Goal: Task Accomplishment & Management: Use online tool/utility

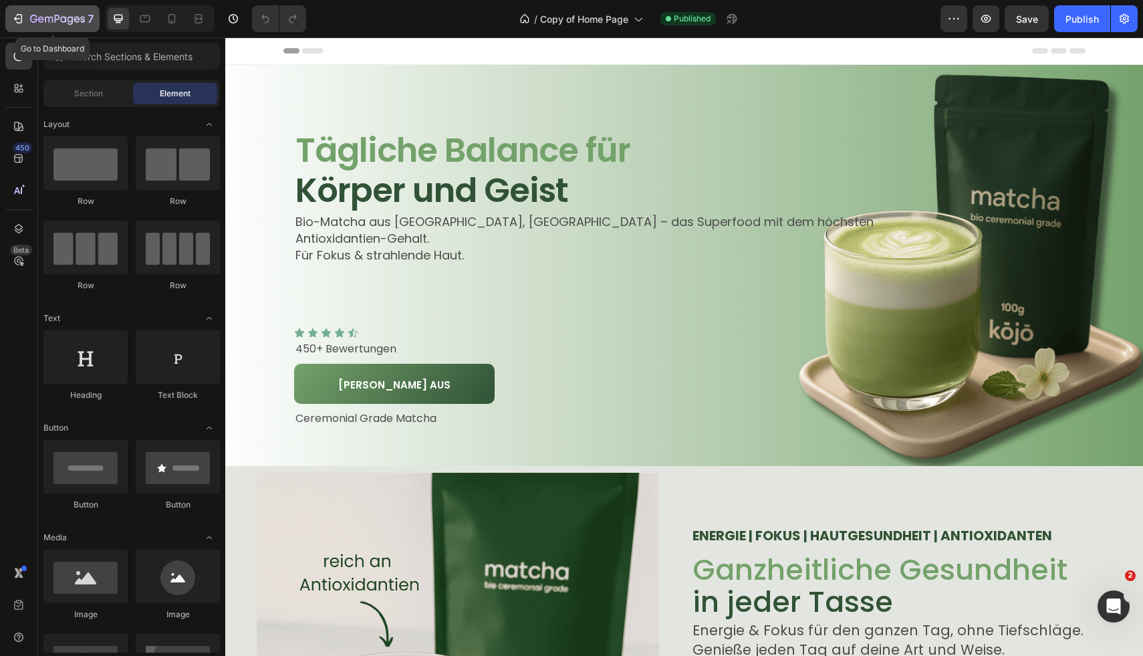
click at [18, 17] on icon "button" at bounding box center [17, 18] width 13 height 13
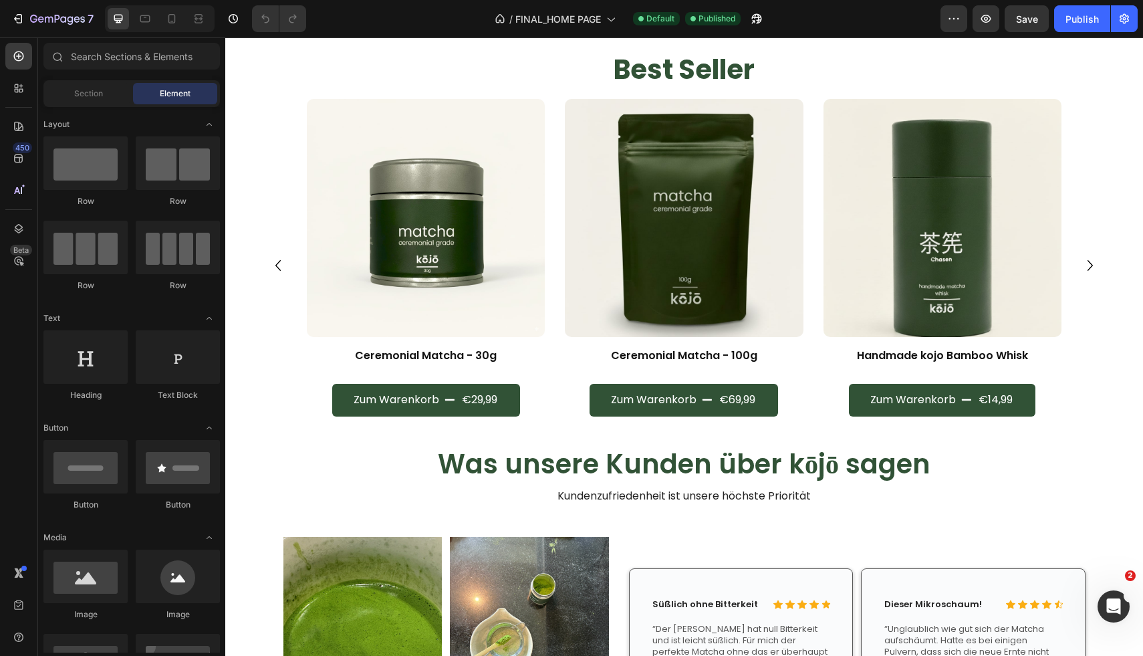
scroll to position [581, 0]
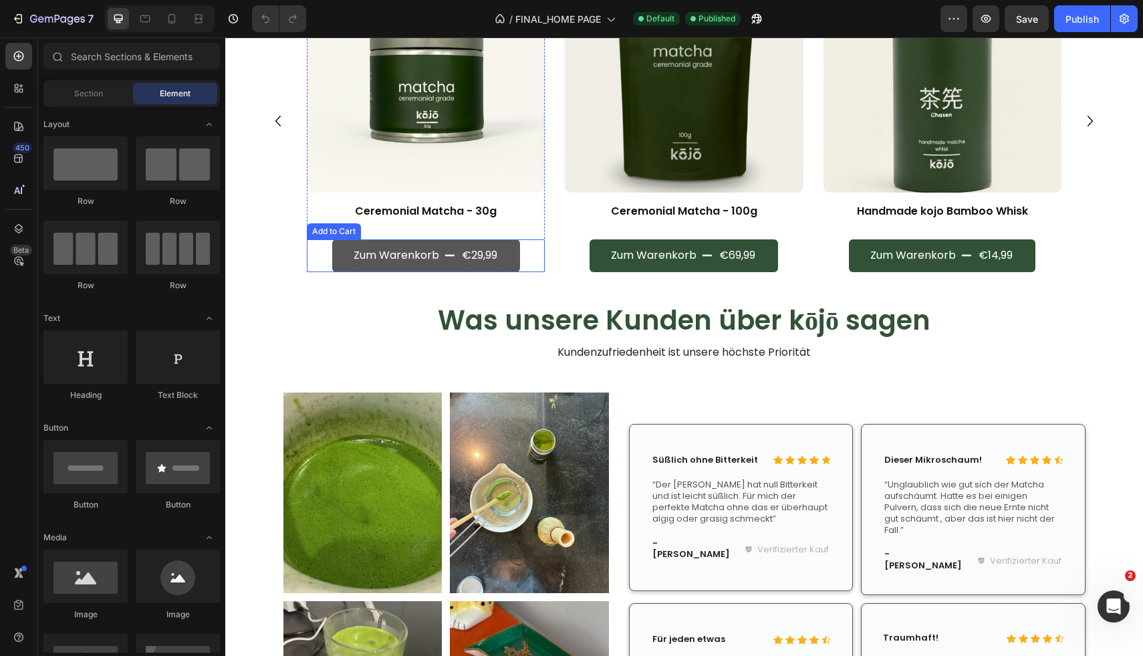
click at [487, 269] on button "Zum Warenkorb €29,99" at bounding box center [426, 255] width 188 height 33
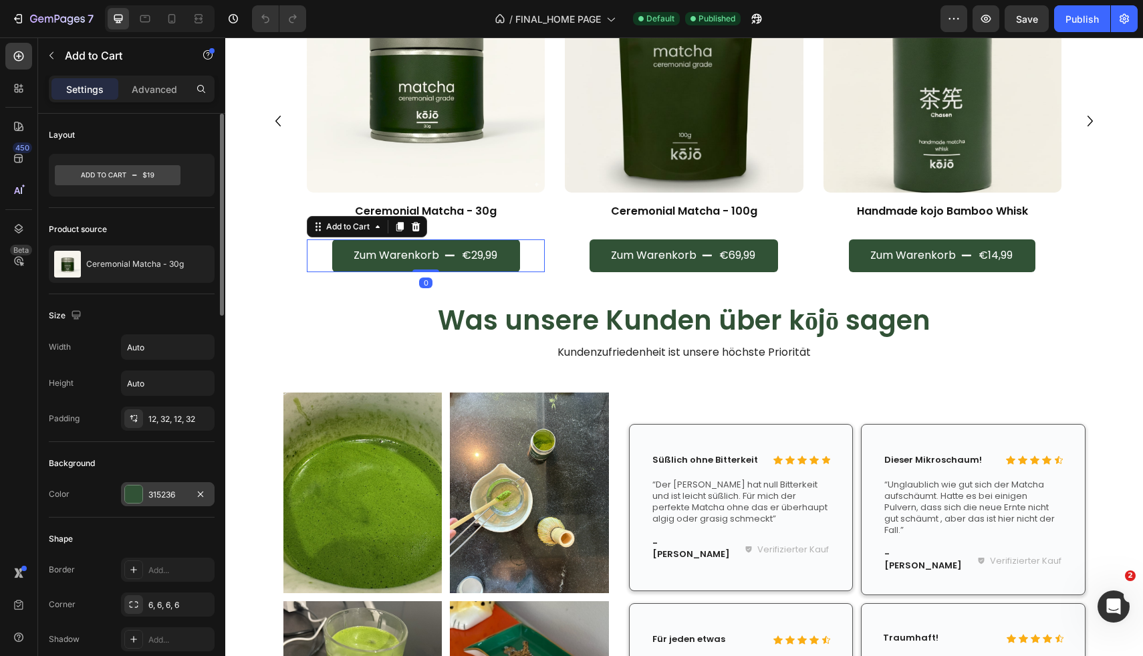
click at [162, 499] on div "315236" at bounding box center [167, 495] width 39 height 12
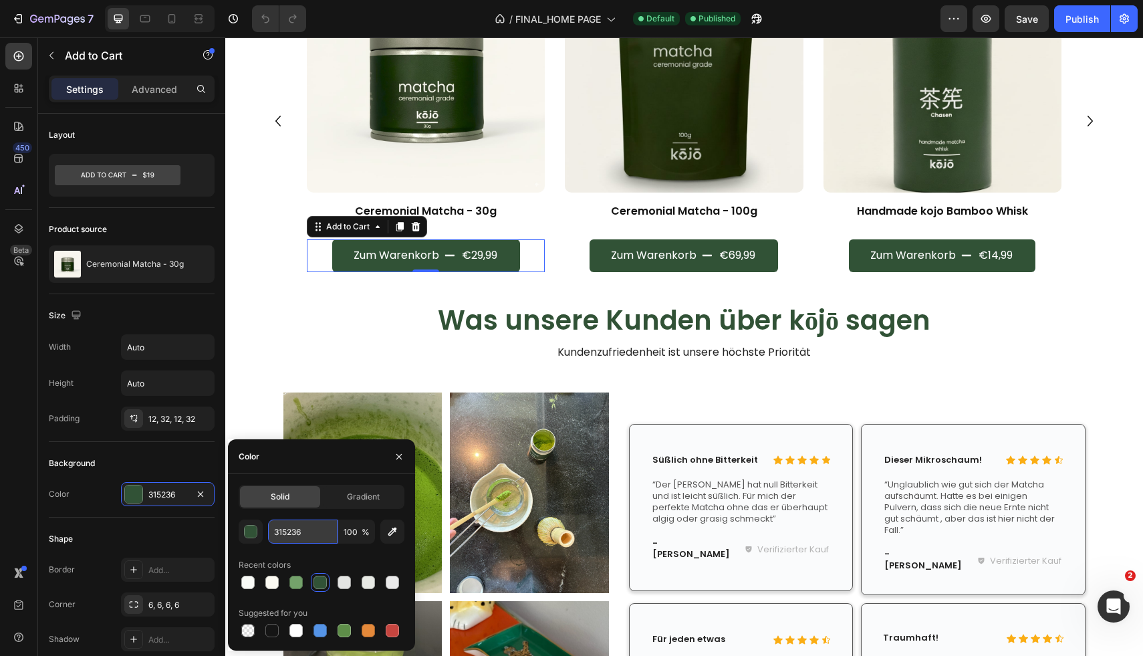
drag, startPoint x: 305, startPoint y: 535, endPoint x: 310, endPoint y: 527, distance: 9.9
click at [310, 527] on input "315236" at bounding box center [303, 531] width 70 height 24
drag, startPoint x: 310, startPoint y: 527, endPoint x: 273, endPoint y: 527, distance: 36.8
click at [273, 527] on input "315236" at bounding box center [303, 531] width 70 height 24
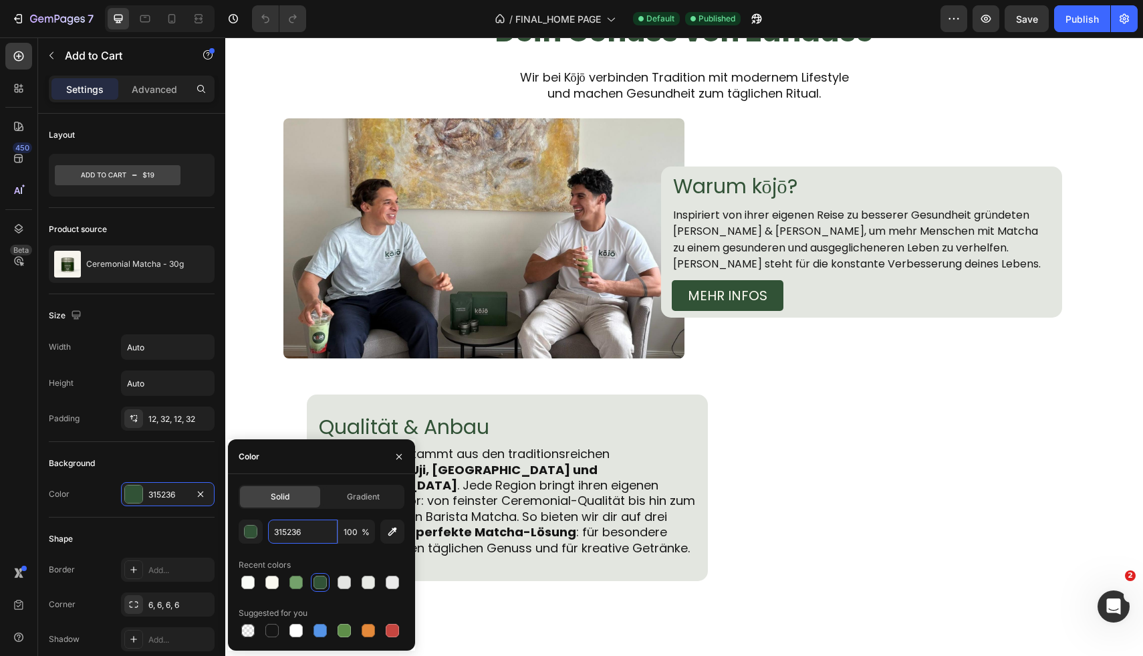
scroll to position [742, 0]
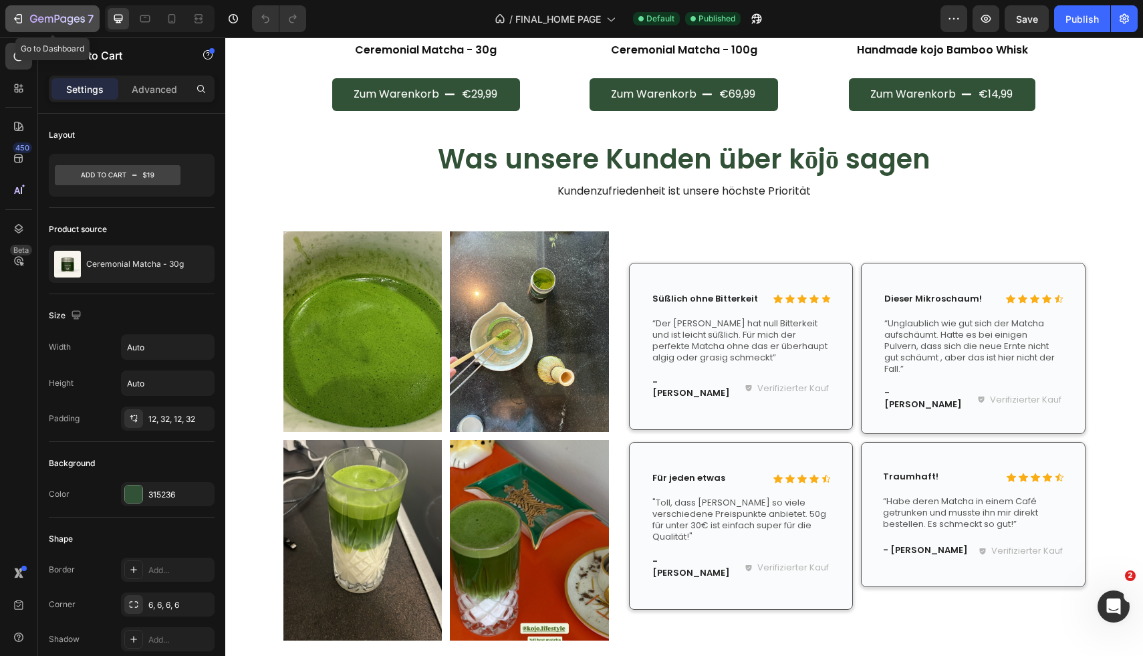
click at [38, 14] on icon "button" at bounding box center [57, 19] width 55 height 11
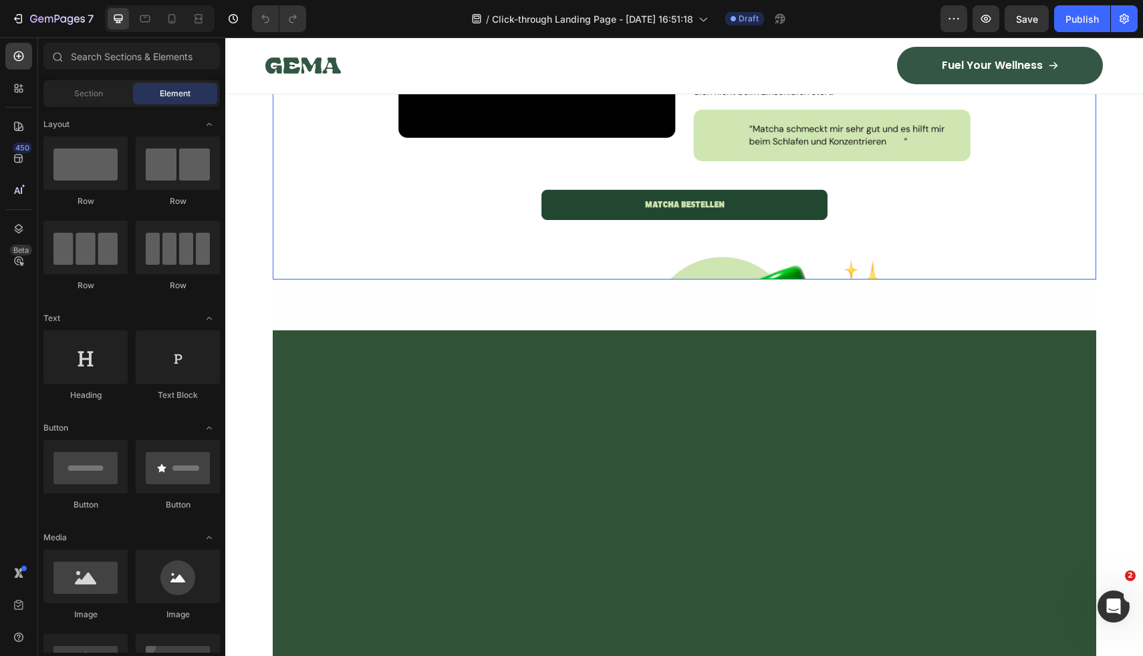
scroll to position [4154, 0]
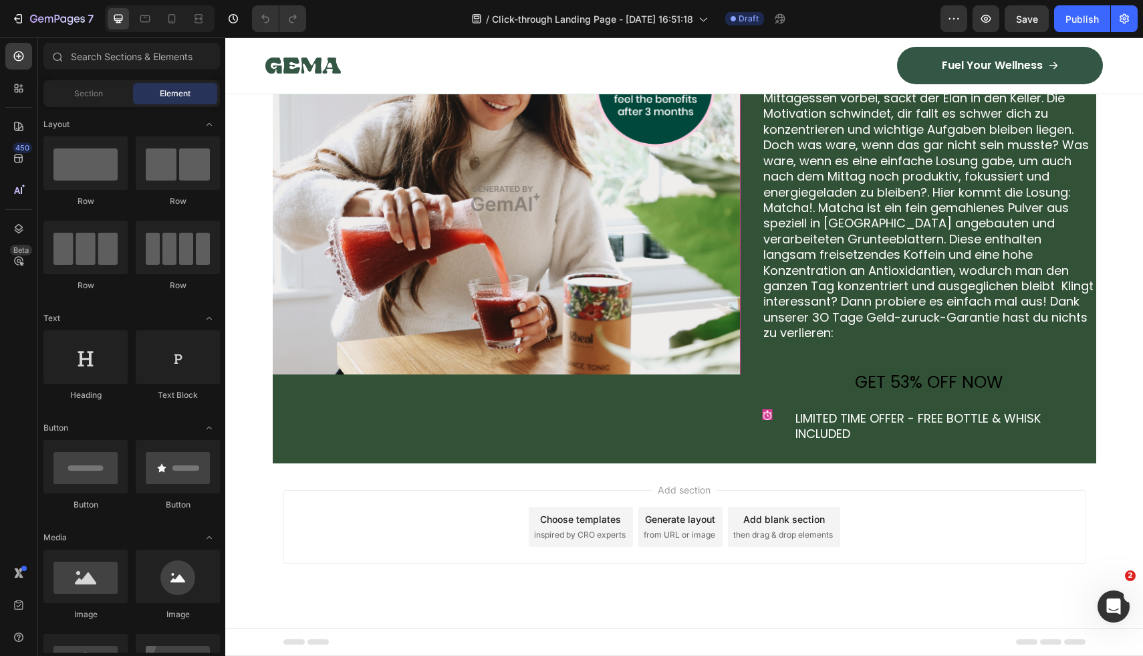
click at [559, 522] on div "Choose templates" at bounding box center [580, 519] width 81 height 14
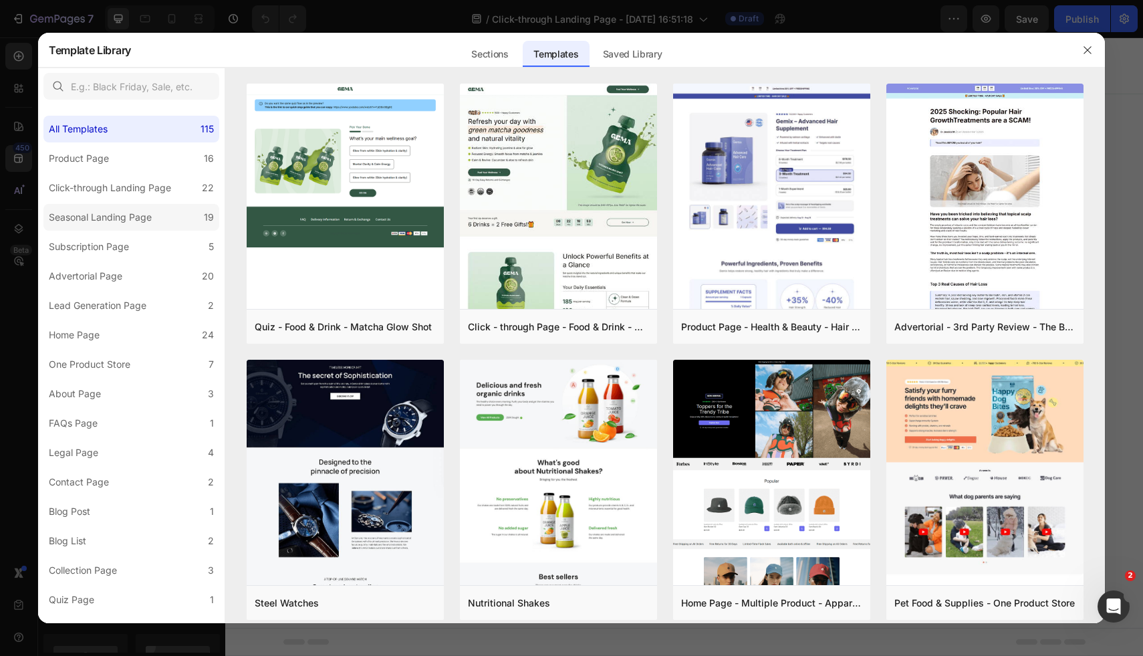
click at [131, 224] on div "Seasonal Landing Page" at bounding box center [100, 217] width 103 height 16
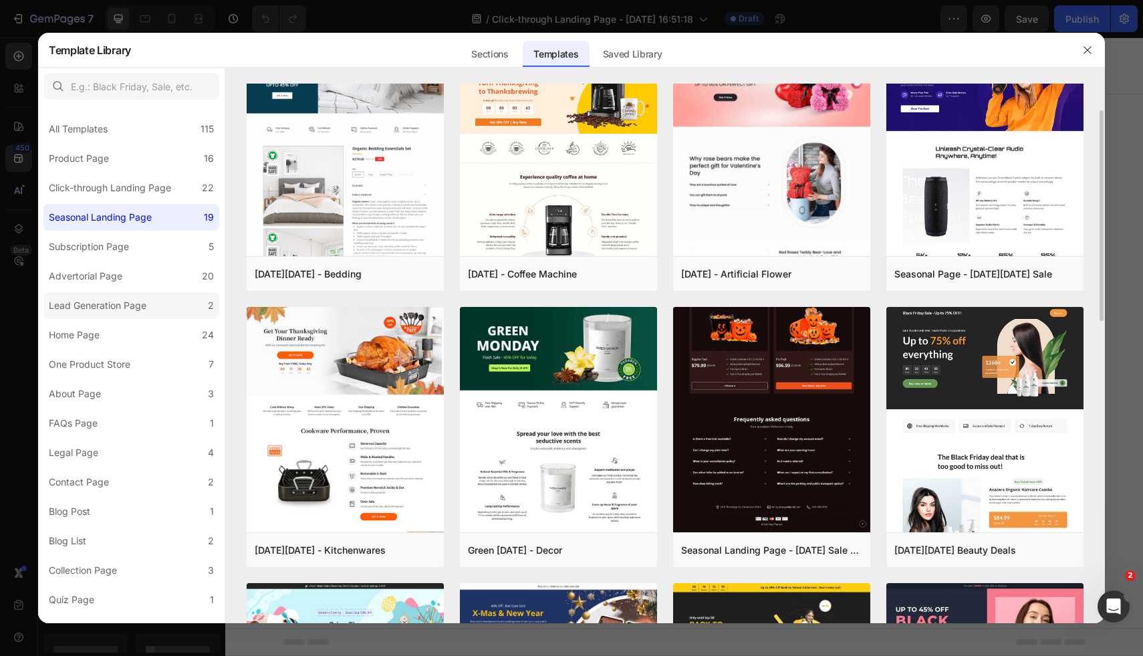
scroll to position [57, 0]
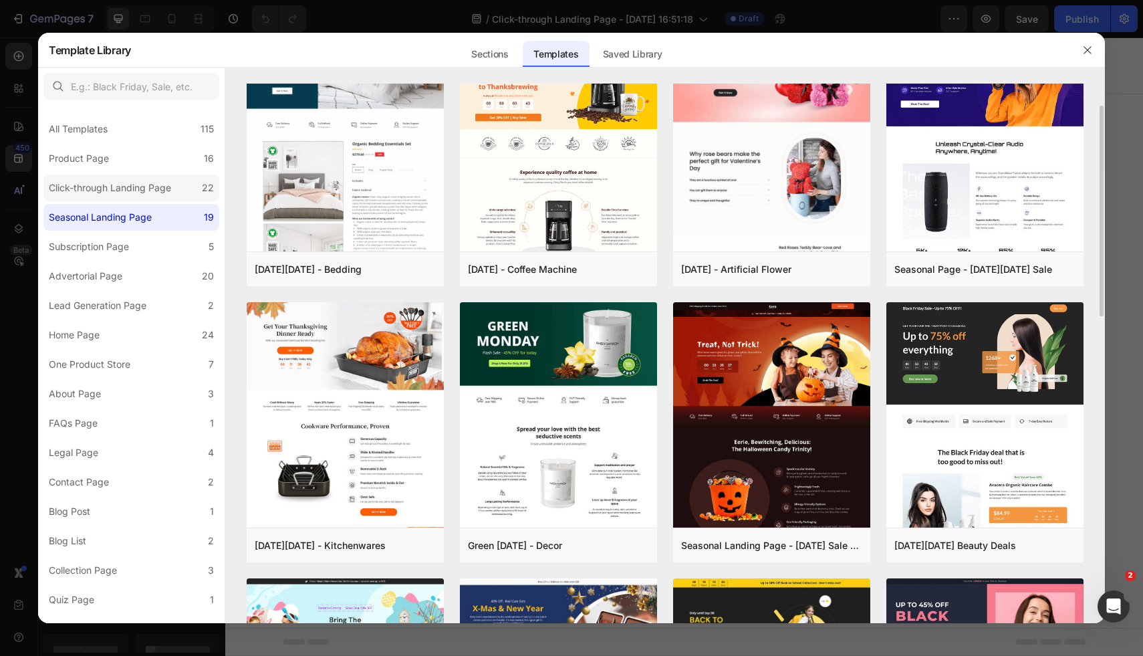
click at [145, 188] on div "Click-through Landing Page" at bounding box center [110, 188] width 122 height 16
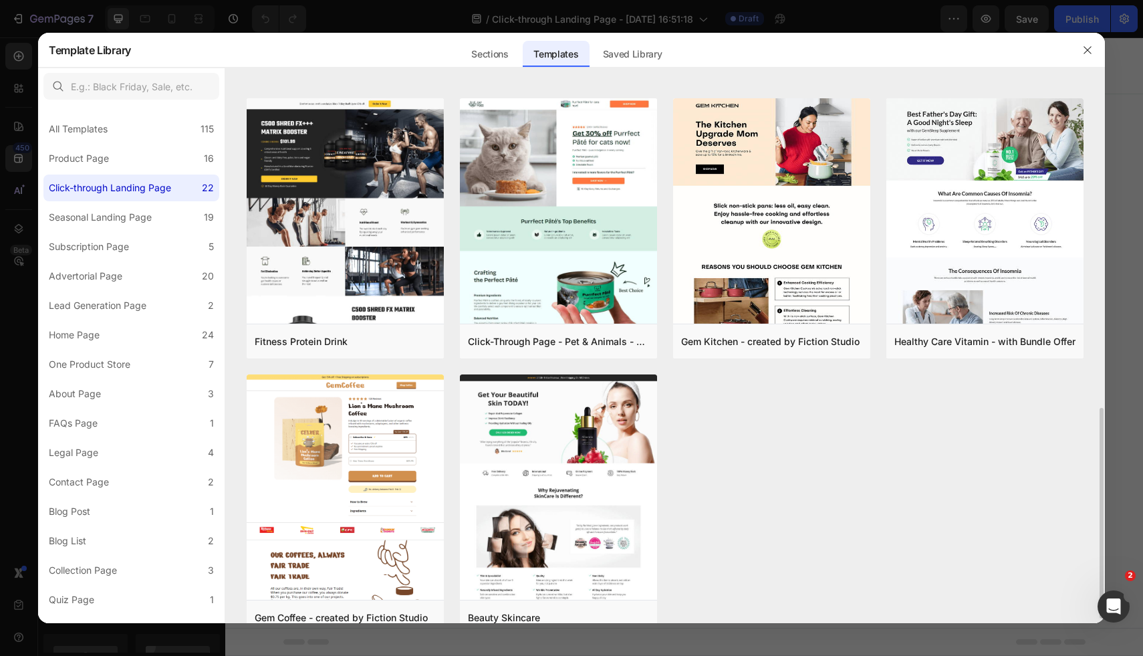
scroll to position [820, 0]
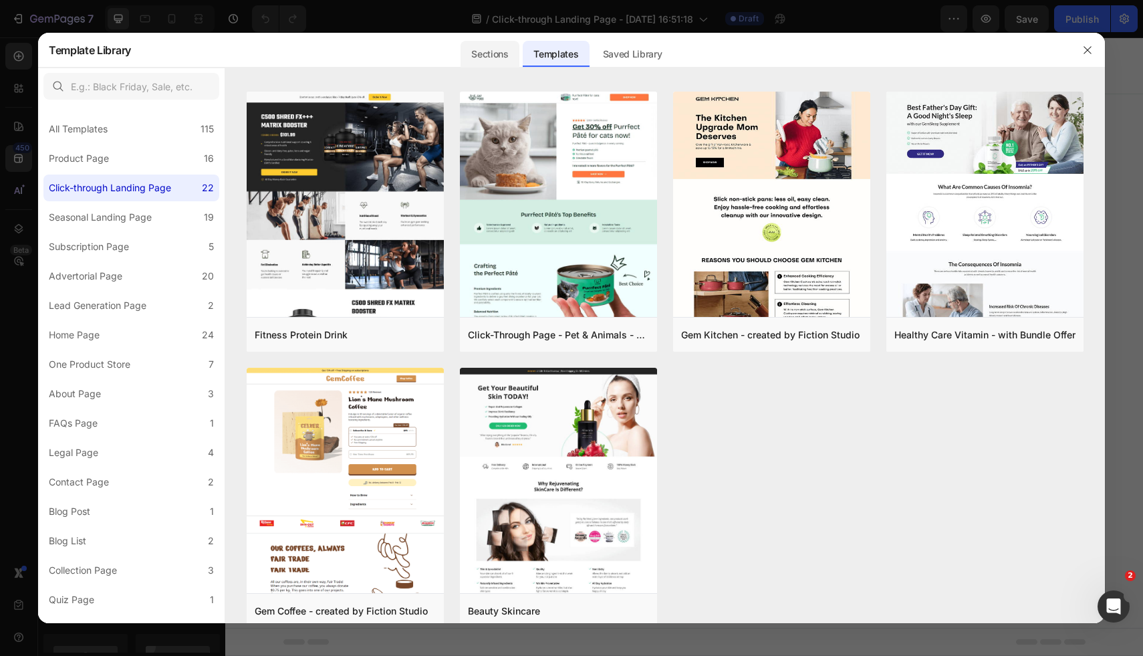
click at [489, 58] on div "Sections" at bounding box center [490, 54] width 58 height 27
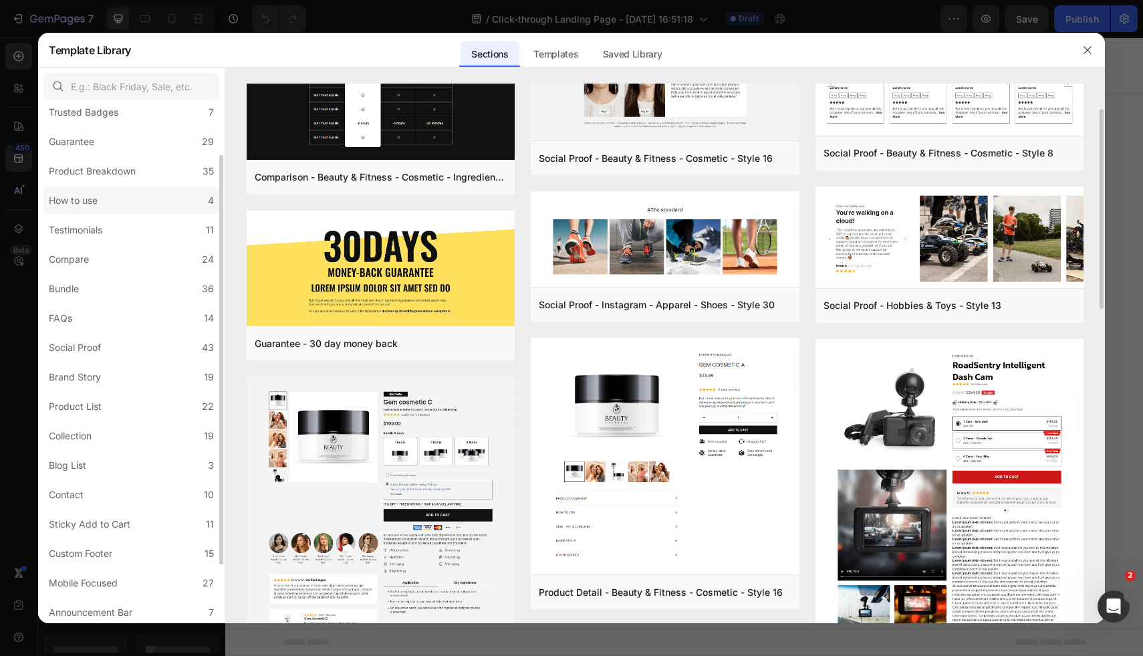
scroll to position [137, 0]
click at [92, 281] on label "Bundle 36" at bounding box center [131, 286] width 176 height 27
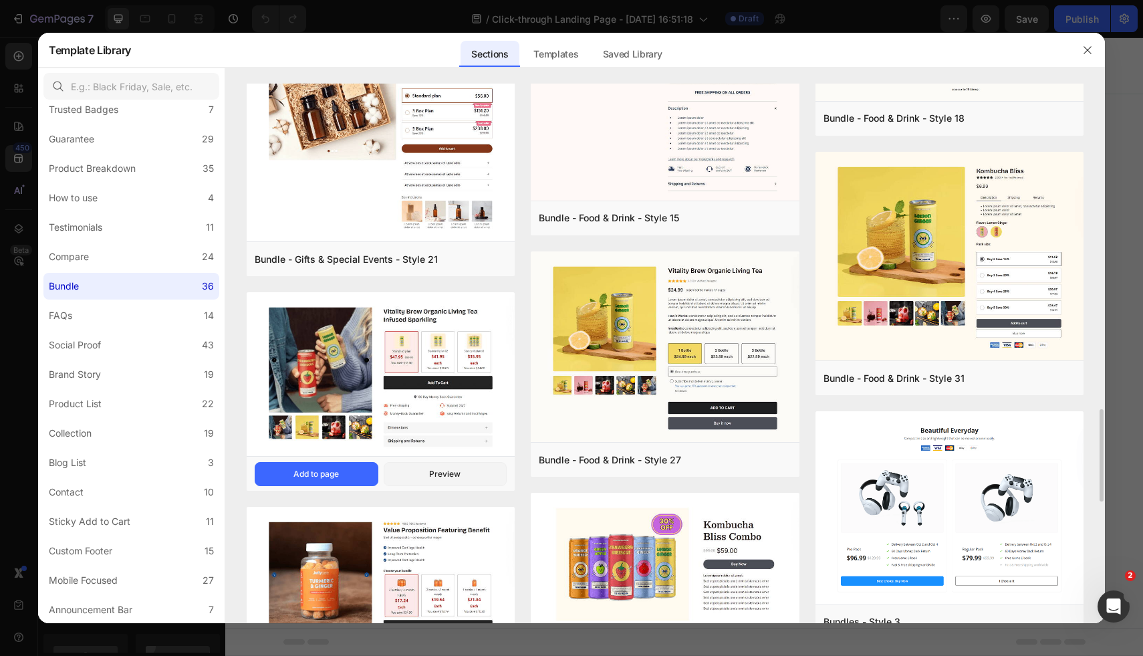
scroll to position [1880, 0]
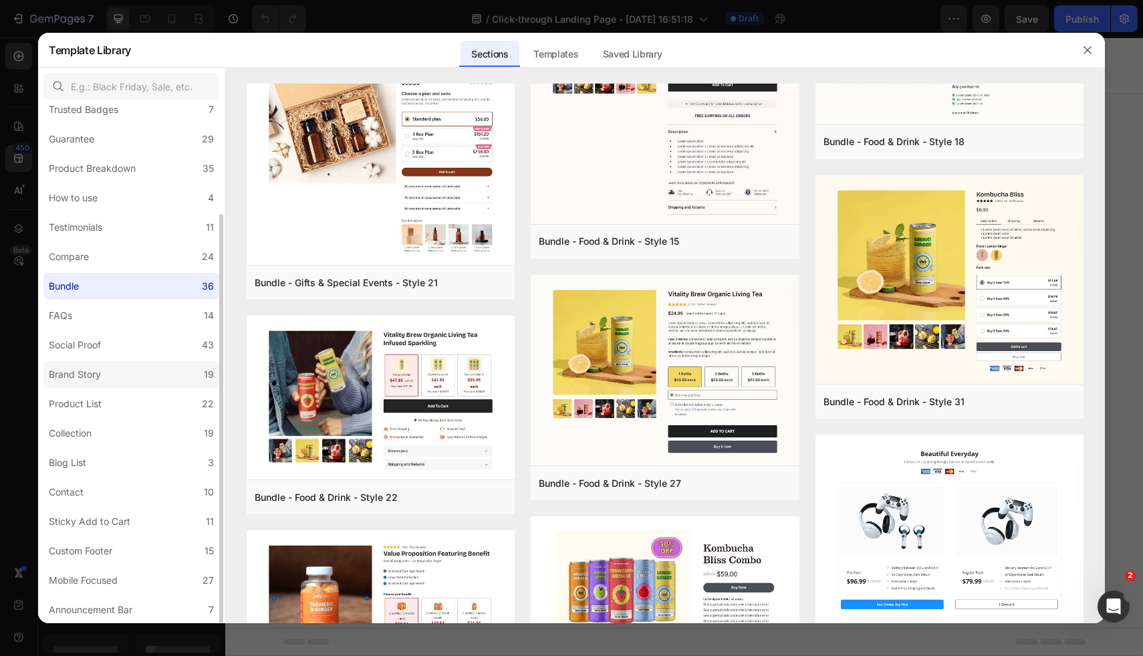
click at [134, 376] on label "Brand Story 19" at bounding box center [131, 374] width 176 height 27
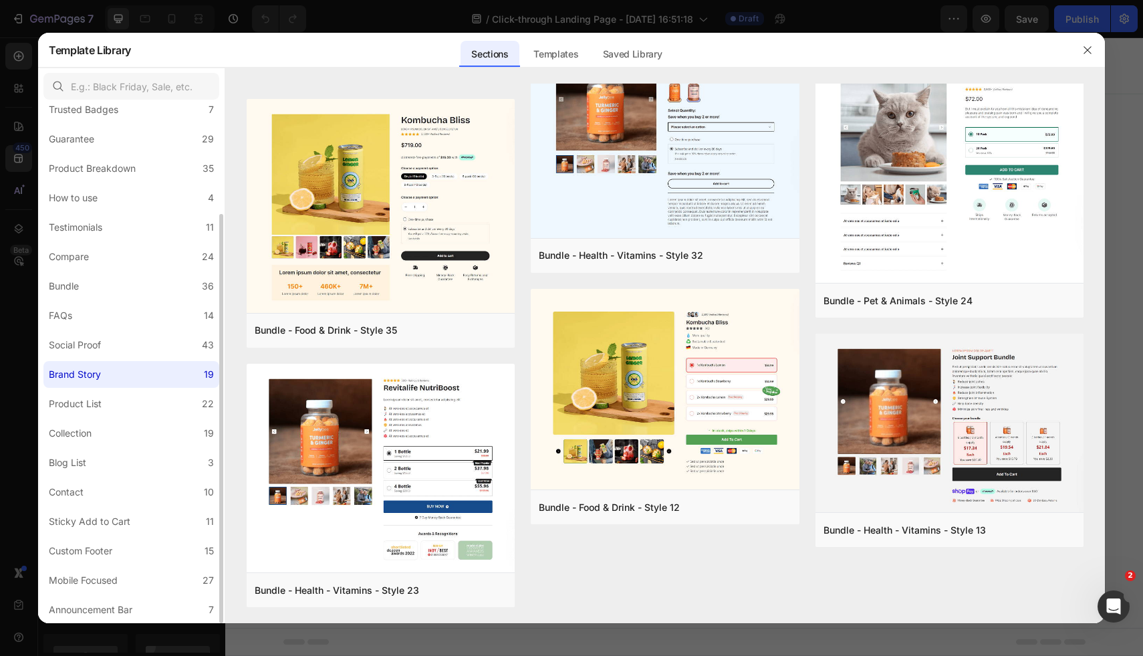
scroll to position [0, 0]
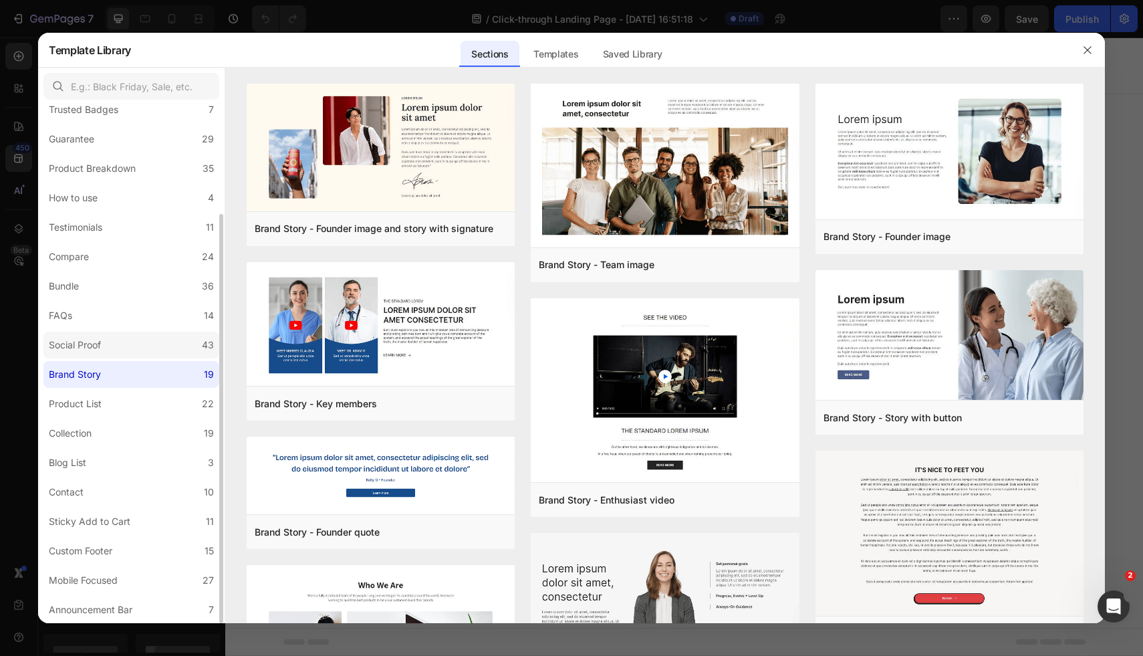
click at [121, 341] on label "Social Proof 43" at bounding box center [131, 345] width 176 height 27
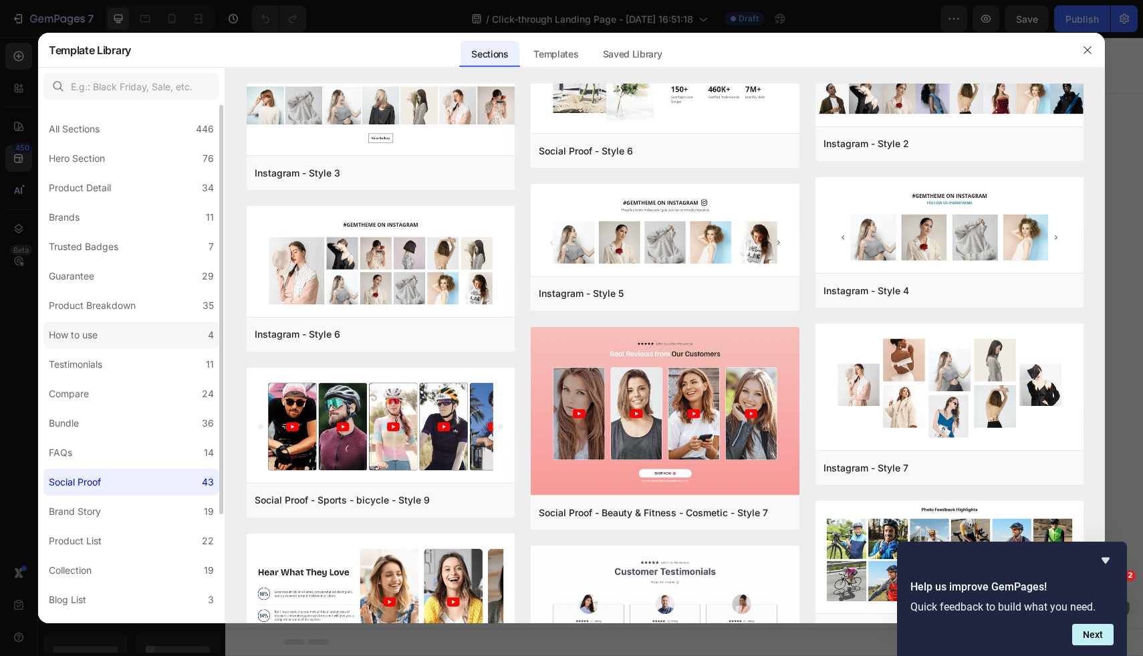
click at [94, 345] on label "How to use 4" at bounding box center [131, 335] width 176 height 27
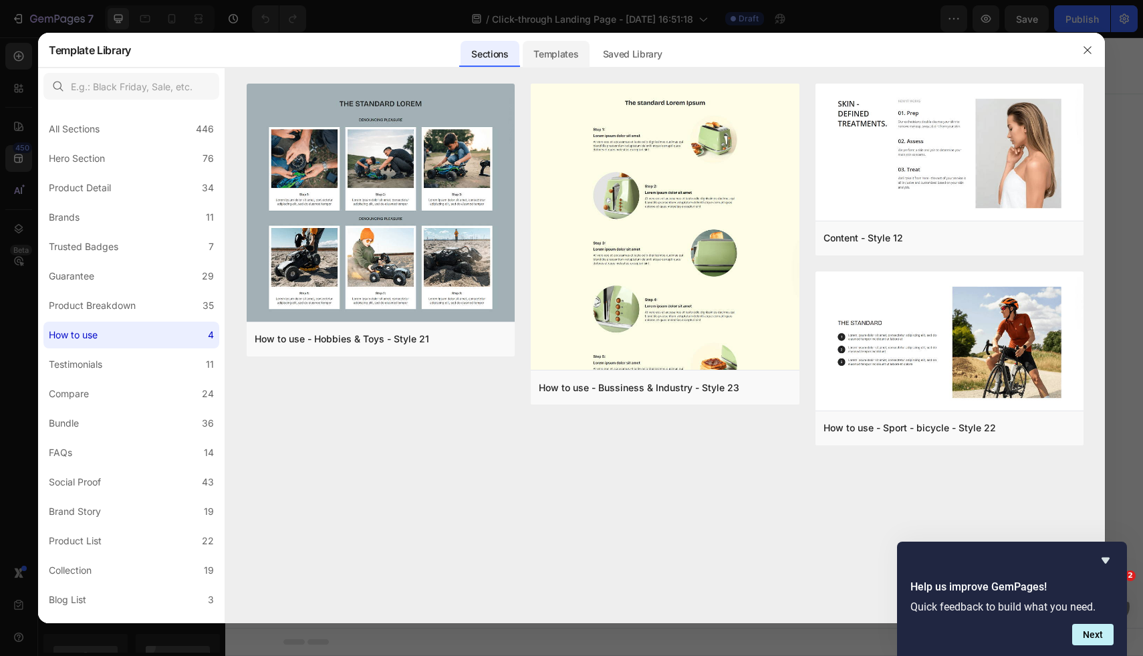
click at [550, 55] on div "Templates" at bounding box center [556, 54] width 66 height 27
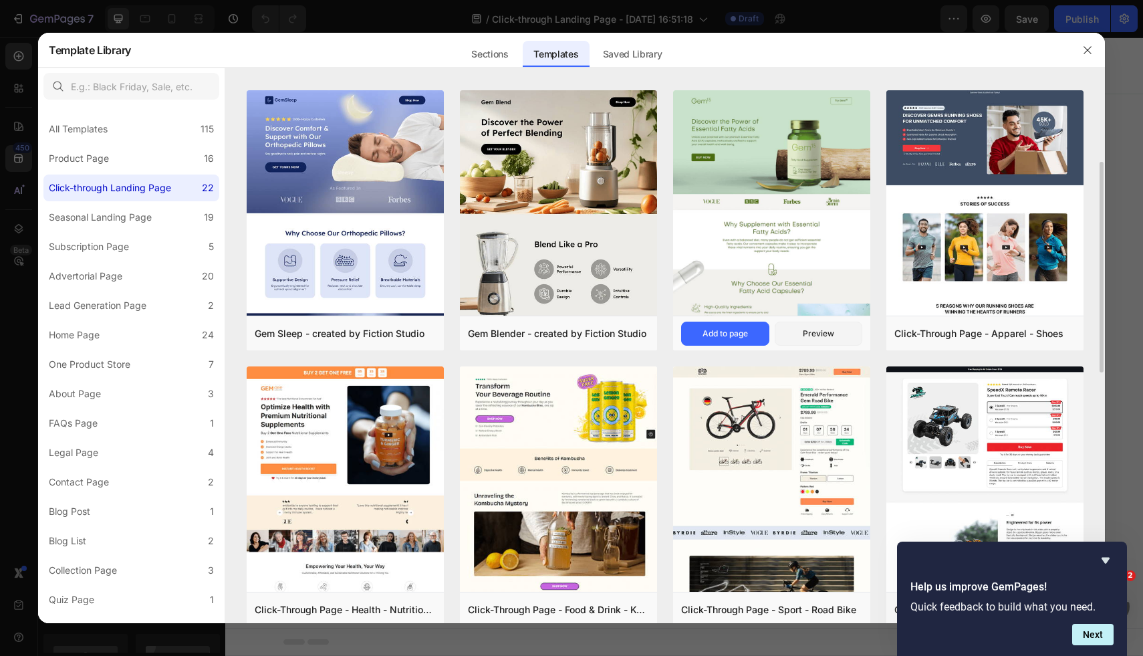
scroll to position [302, 0]
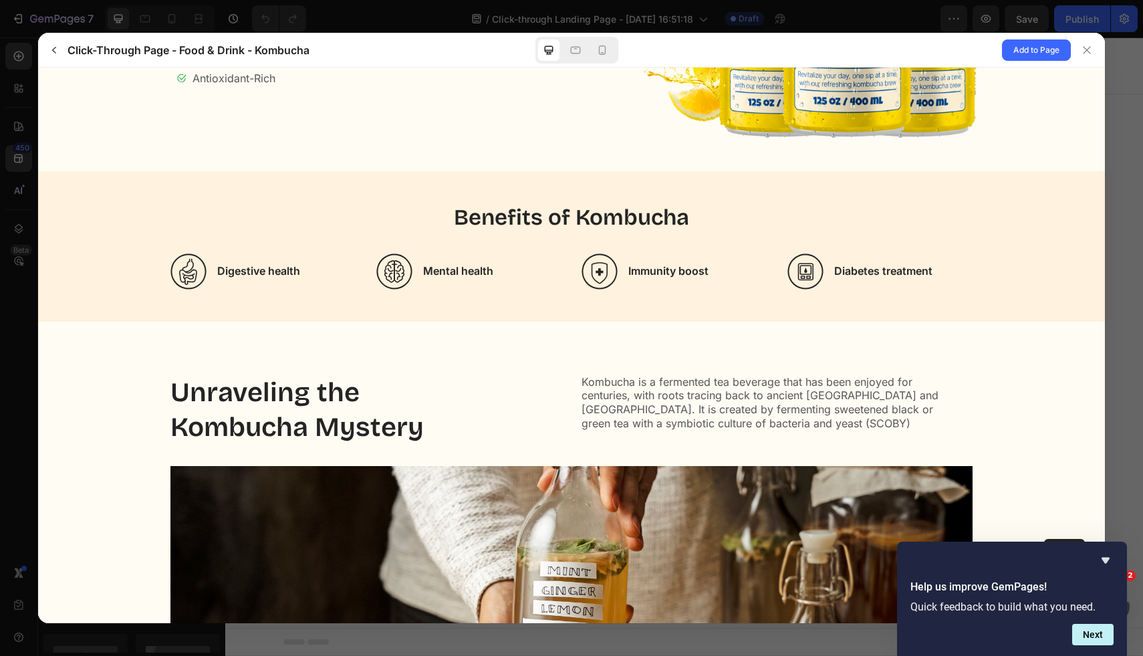
scroll to position [416, 0]
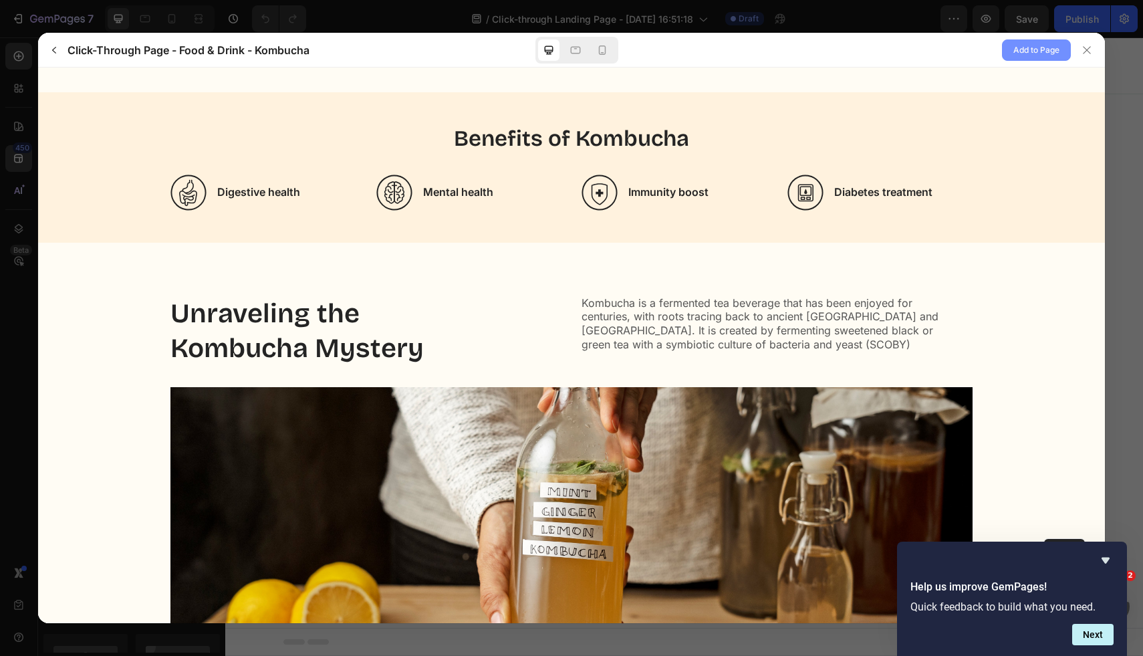
click at [1029, 46] on span "Add to Page" at bounding box center [1036, 50] width 46 height 16
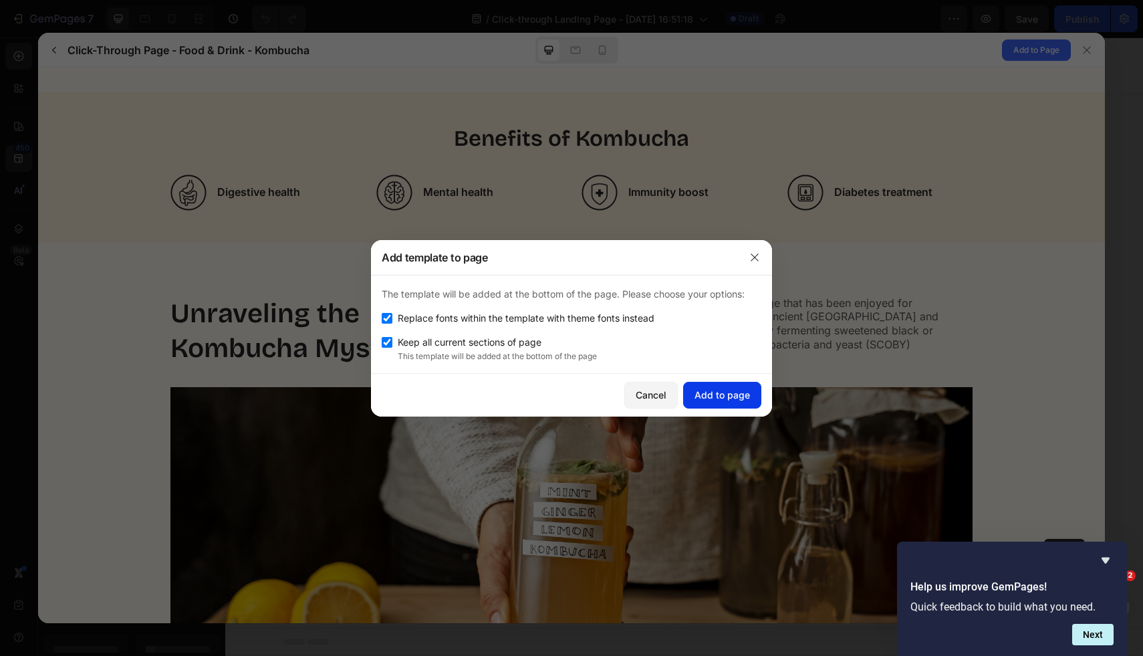
click at [720, 392] on div "Add to page" at bounding box center [721, 395] width 55 height 14
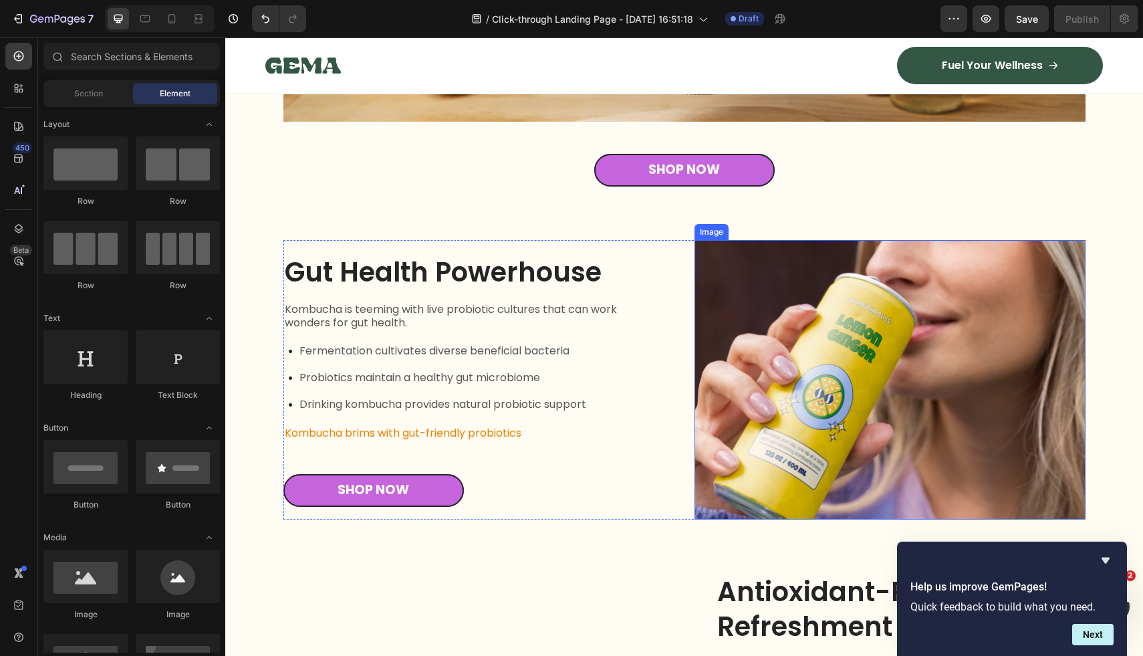
scroll to position [5469, 0]
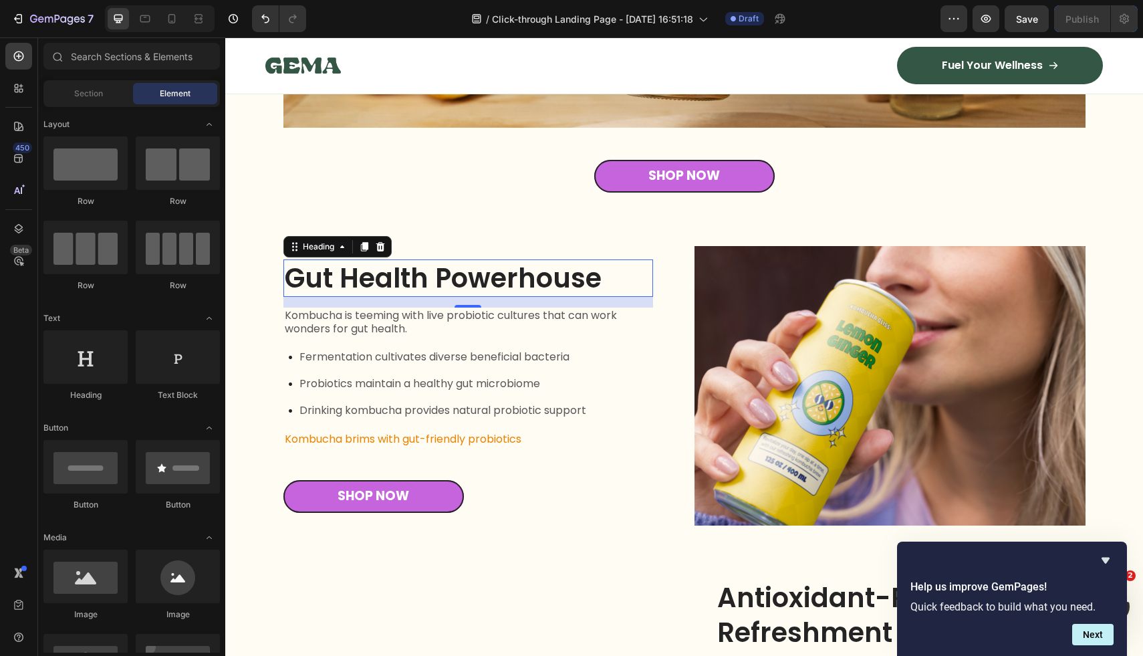
click at [444, 279] on h2 "Gut Health Powerhouse" at bounding box center [468, 277] width 370 height 37
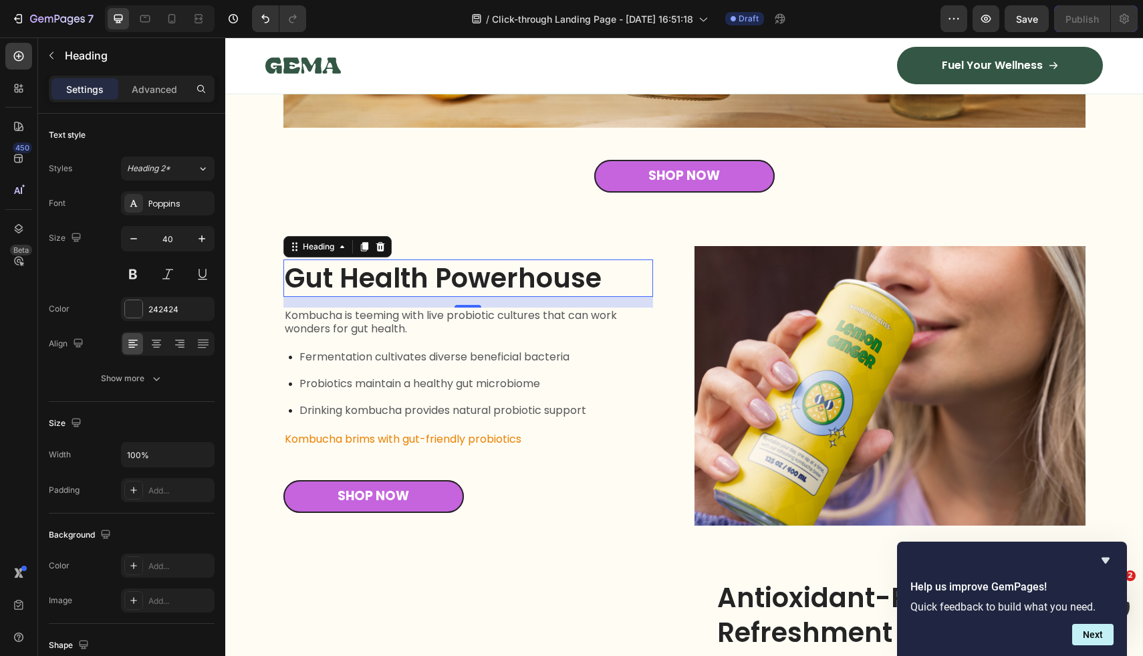
click at [444, 279] on h2 "Gut Health Powerhouse" at bounding box center [468, 277] width 370 height 37
click at [444, 279] on p "Gut Health Powerhouse" at bounding box center [468, 278] width 367 height 35
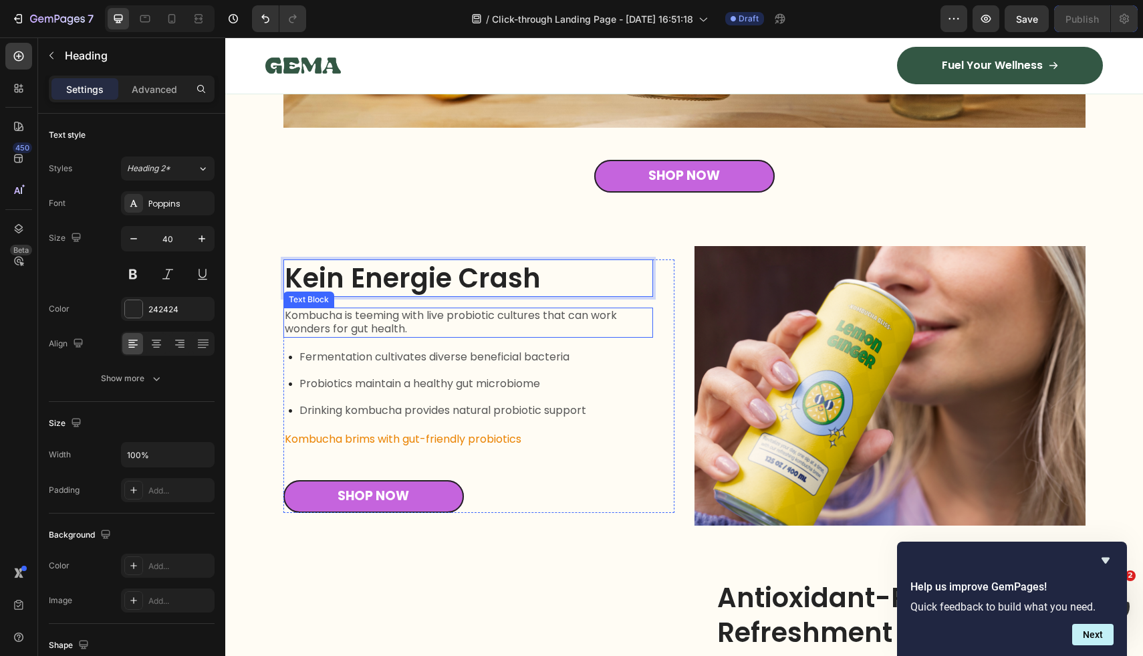
scroll to position [5646, 0]
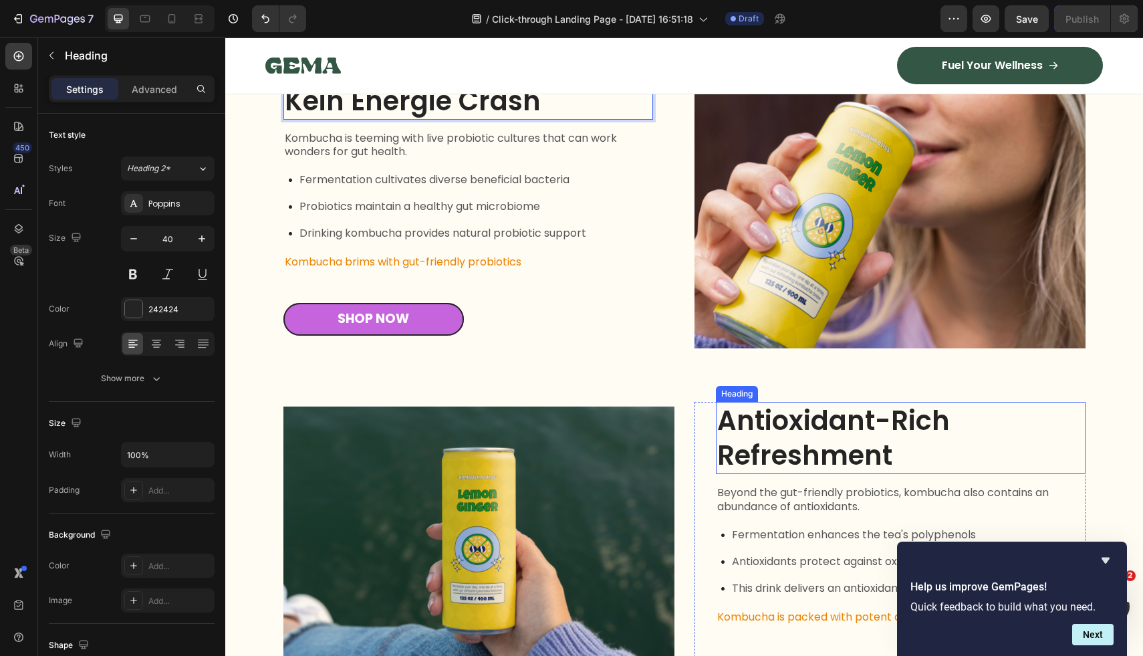
click at [781, 420] on h2 "Antioxidant-Rich Refreshment" at bounding box center [901, 438] width 370 height 72
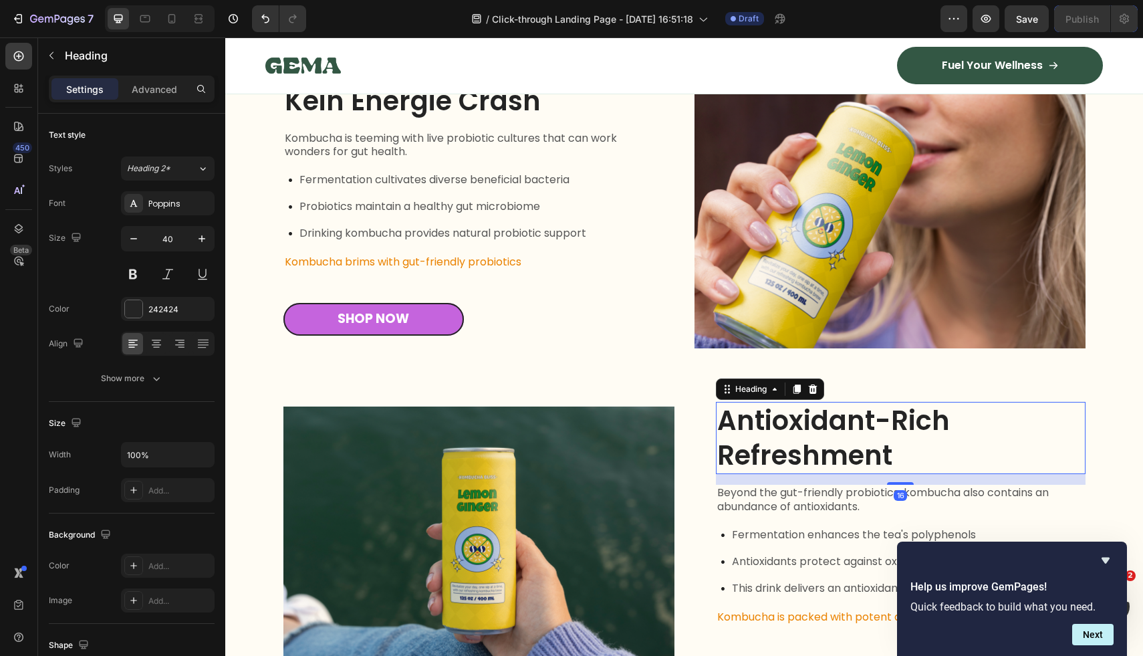
click at [781, 420] on h2 "Antioxidant-Rich Refreshment" at bounding box center [901, 438] width 370 height 72
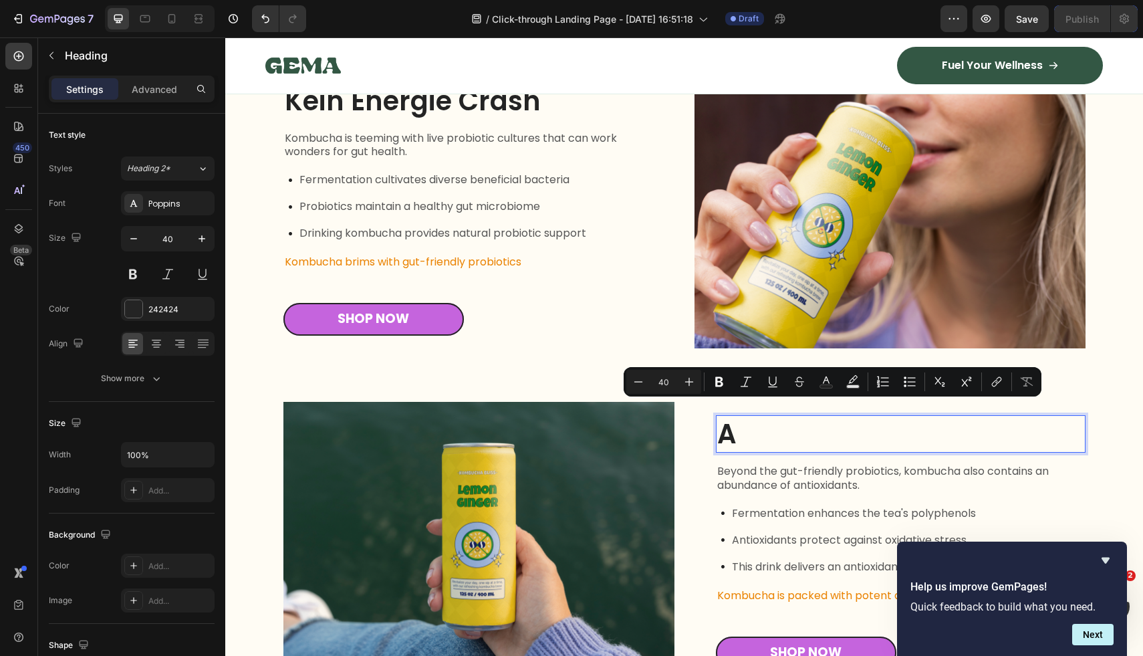
scroll to position [5659, 0]
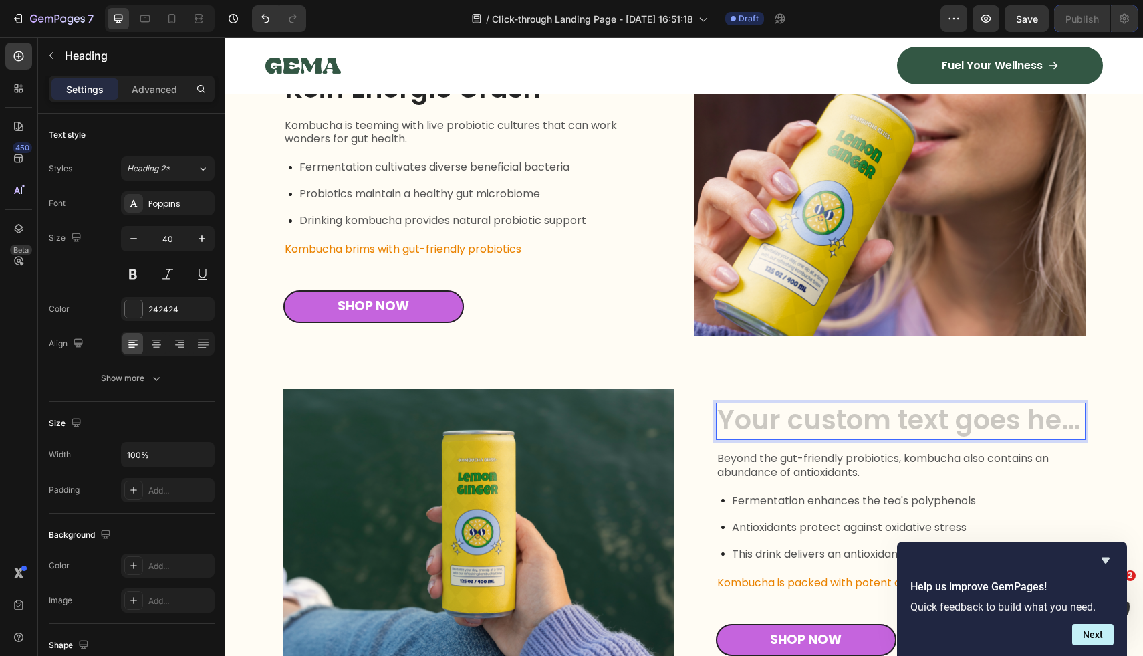
click at [759, 418] on h2 "Rich Text Editor. Editing area: main" at bounding box center [901, 420] width 370 height 37
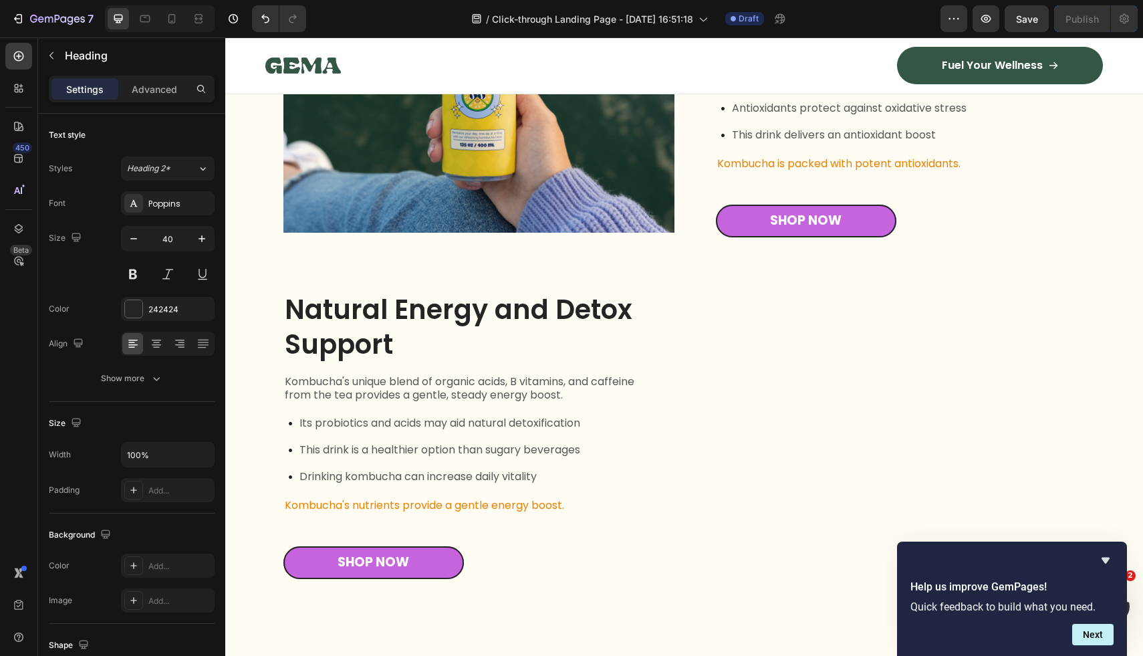
scroll to position [6151, 0]
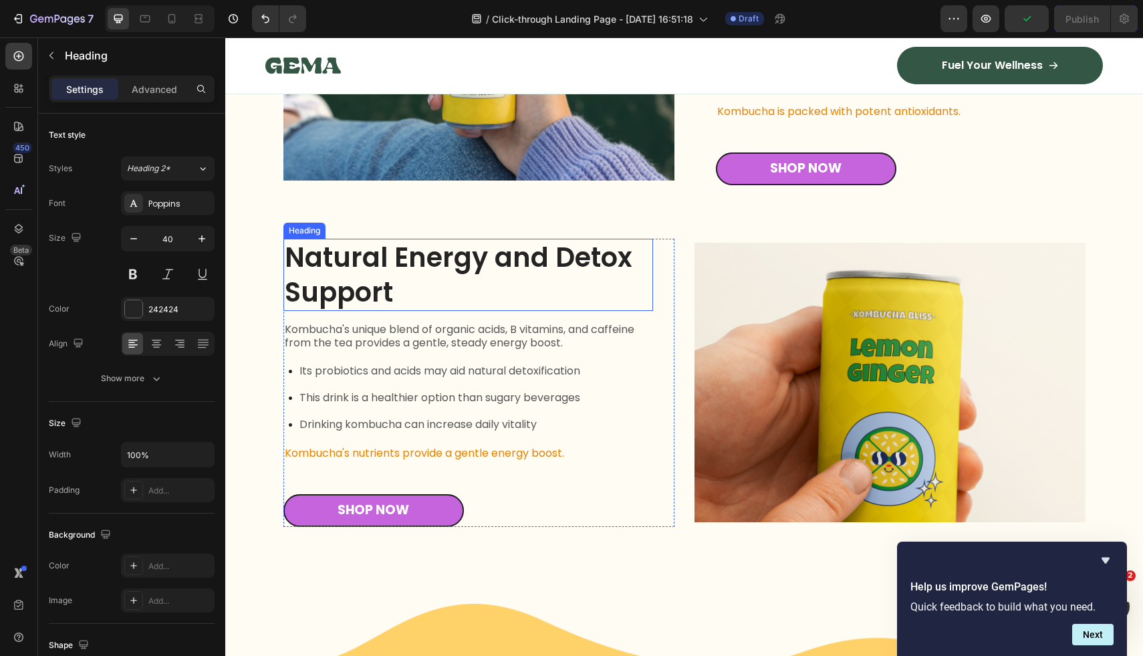
click at [384, 283] on h2 "Natural Energy and Detox Support" at bounding box center [468, 275] width 370 height 72
click at [384, 283] on p "Natural Energy and Detox Support" at bounding box center [468, 275] width 367 height 70
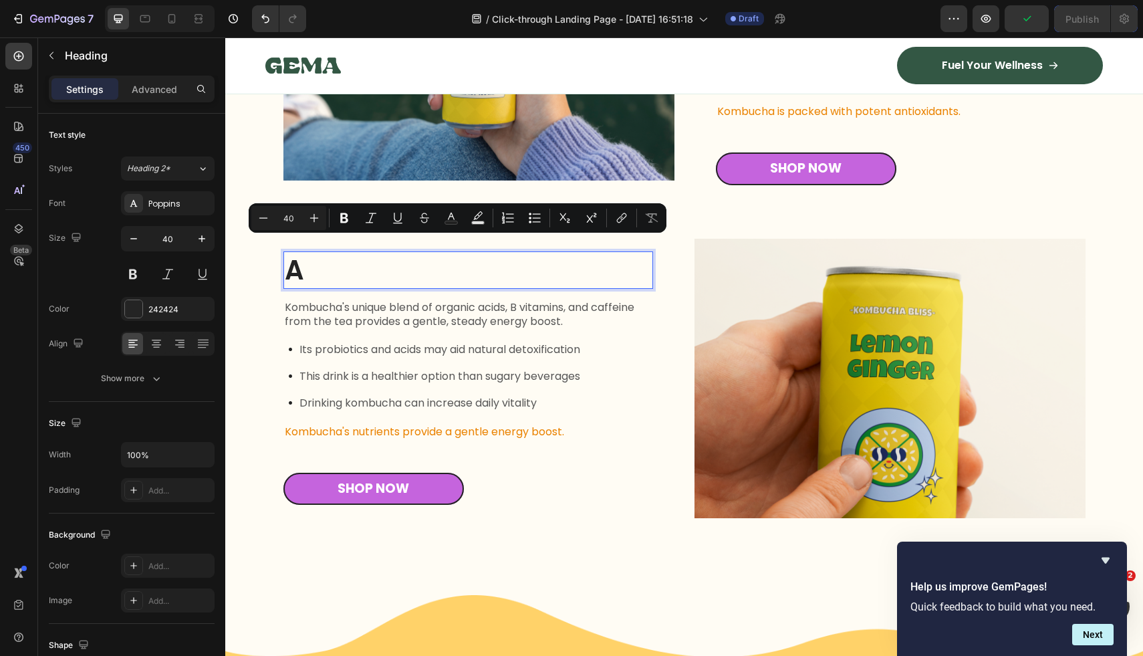
scroll to position [6165, 0]
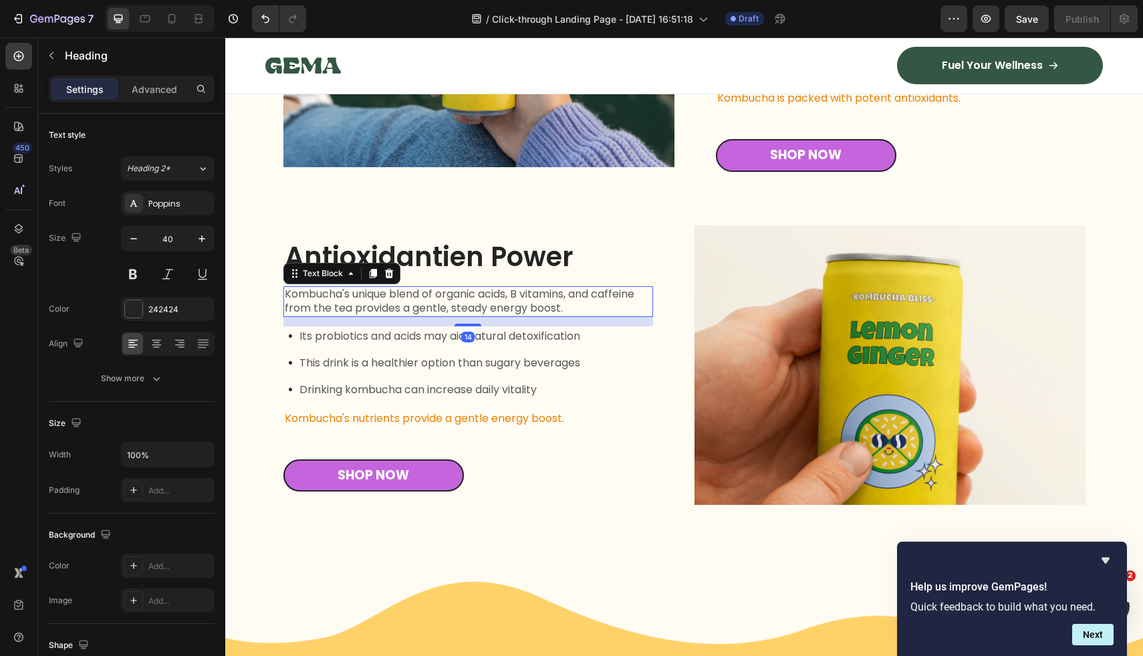
click at [351, 303] on p "Kombucha's unique blend of organic acids, B vitamins, and caffeine from the tea…" at bounding box center [468, 301] width 367 height 28
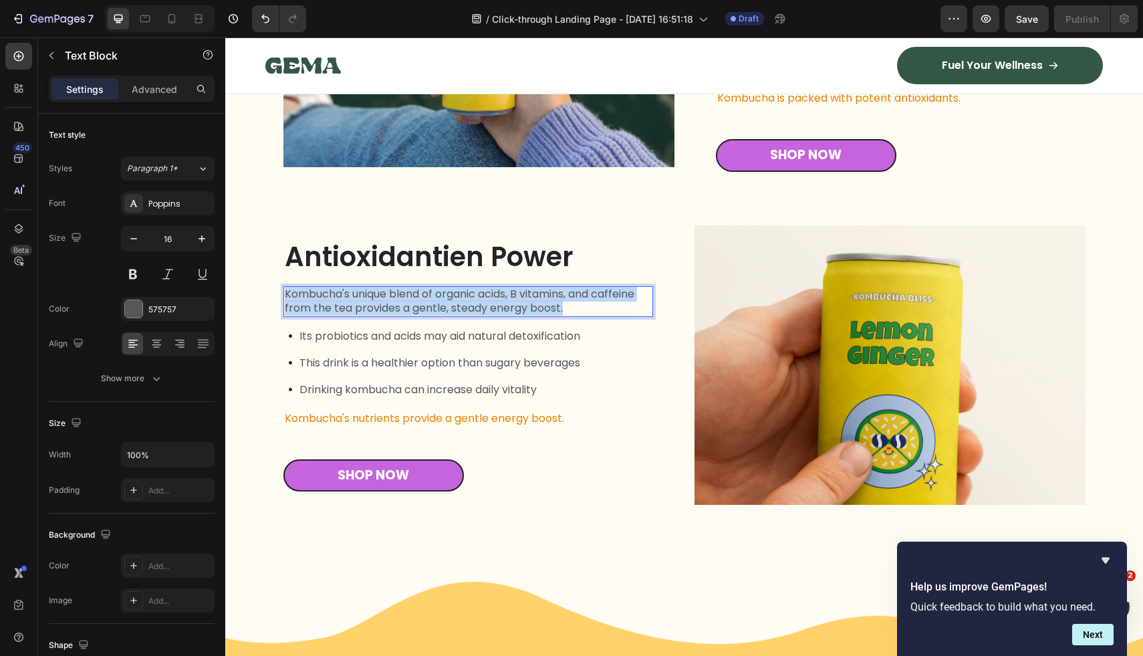
click at [351, 303] on p "Kombucha's unique blend of organic acids, B vitamins, and caffeine from the tea…" at bounding box center [468, 301] width 367 height 28
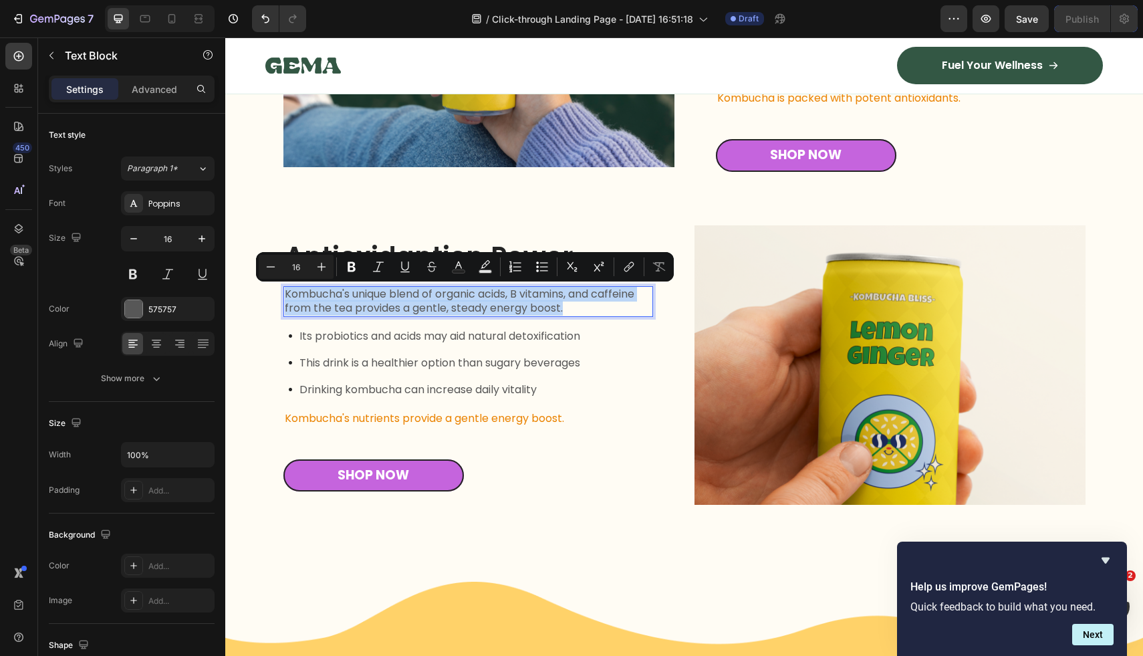
scroll to position [6171, 0]
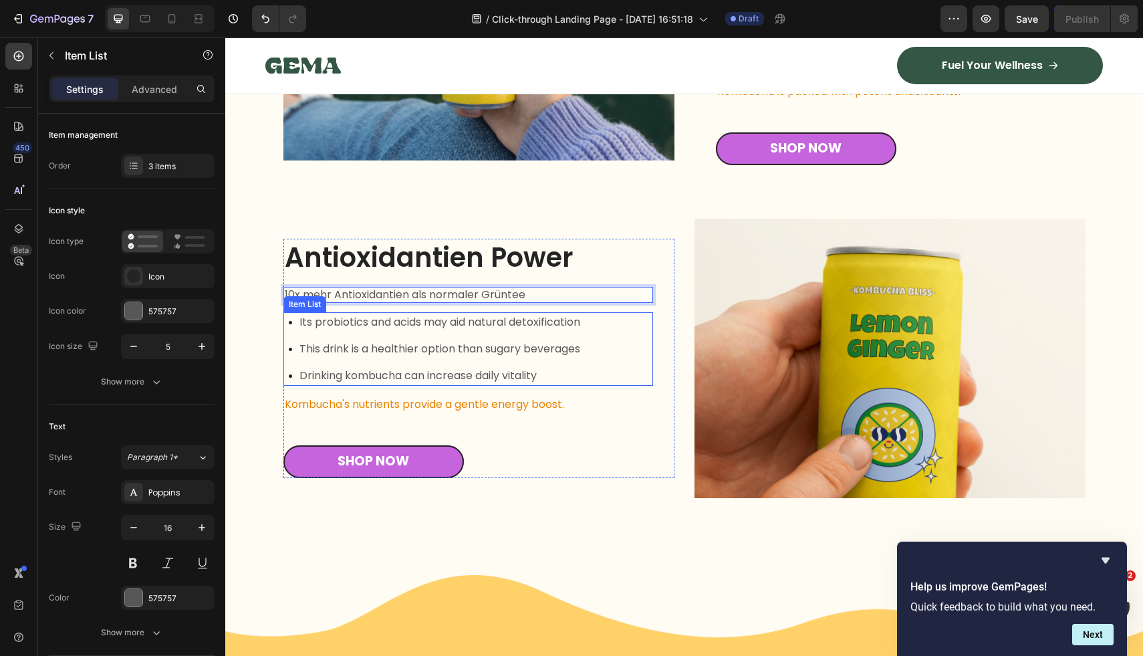
click at [374, 324] on p "Its probiotics and acids may aid natural detoxification" at bounding box center [439, 322] width 281 height 16
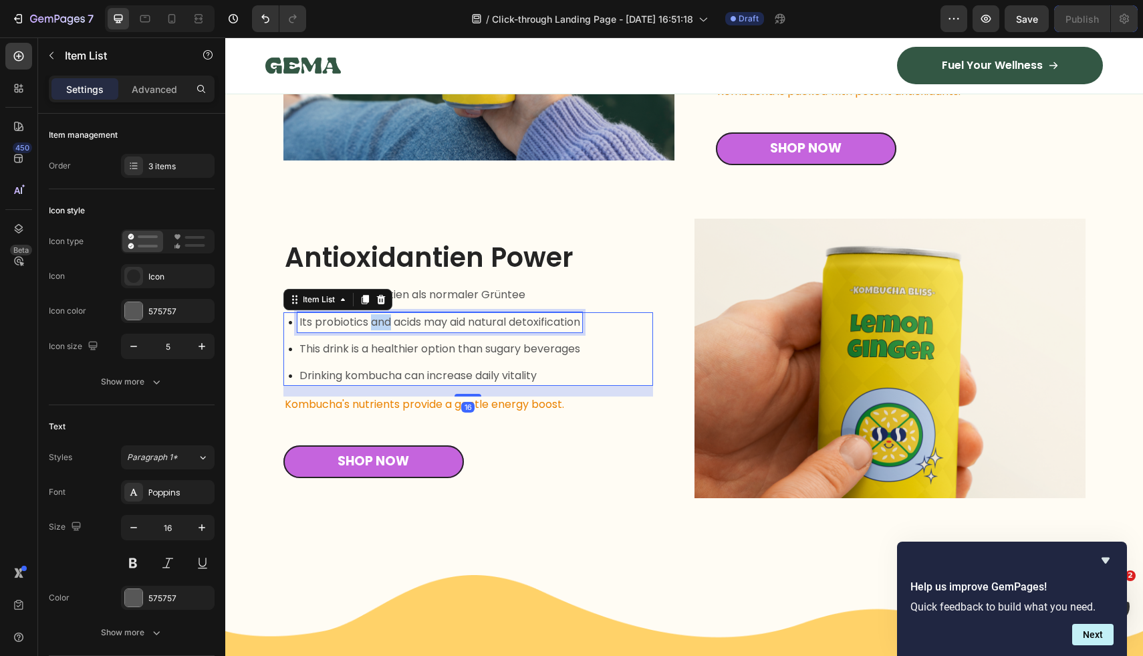
click at [374, 324] on p "Its probiotics and acids may aid natural detoxification" at bounding box center [439, 322] width 281 height 16
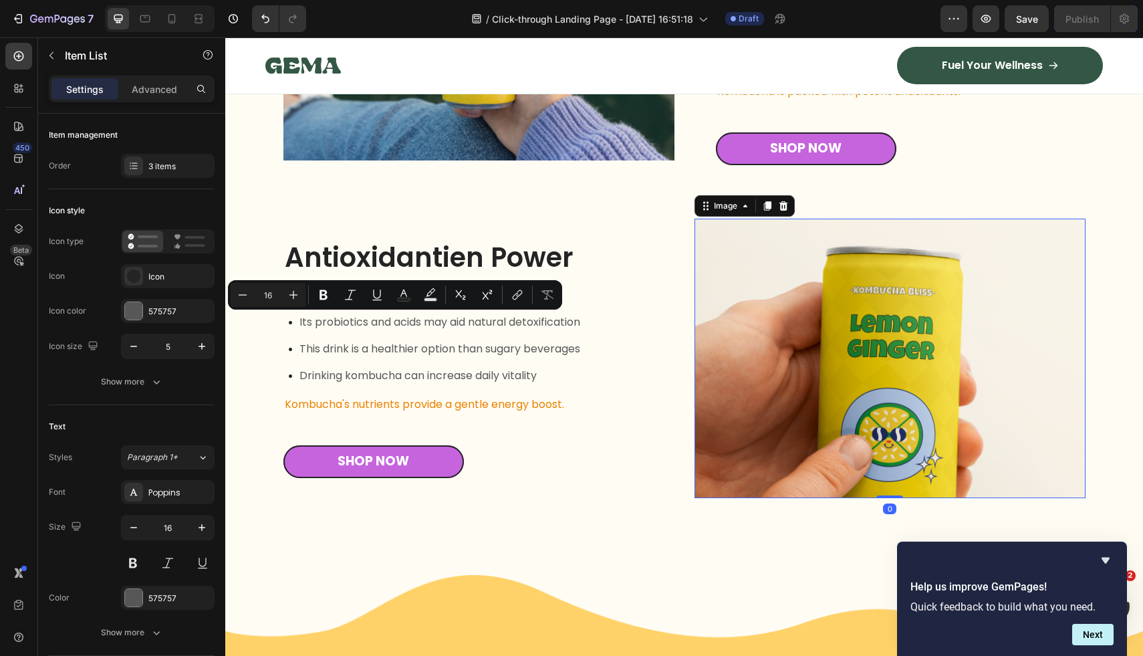
click at [823, 341] on img at bounding box center [889, 359] width 391 height 280
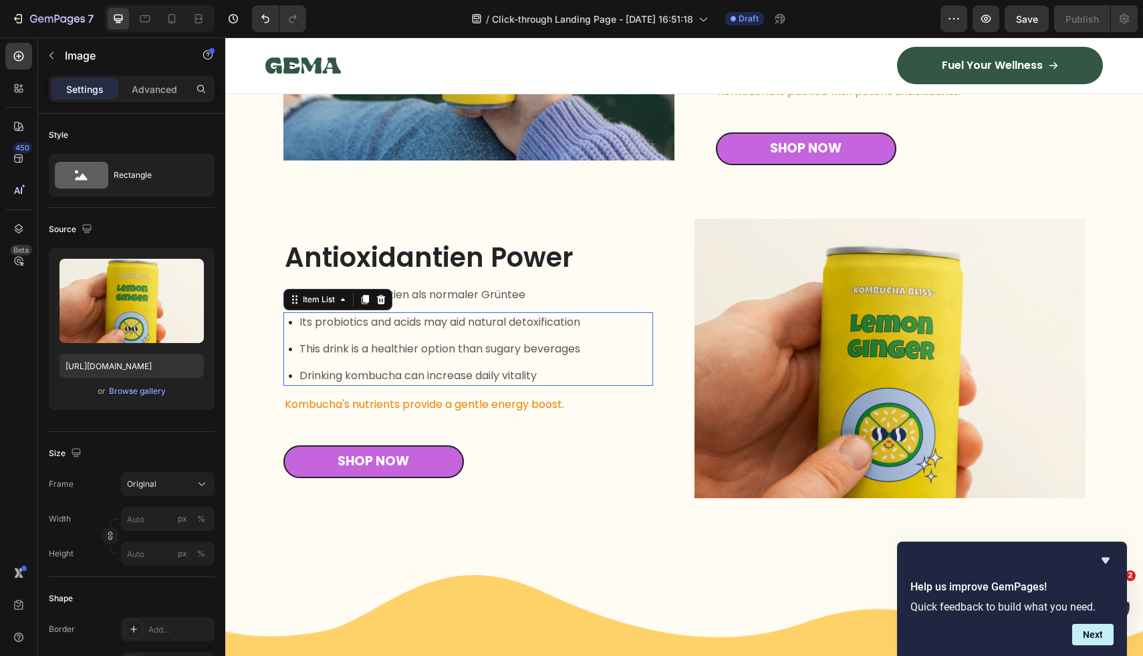
click at [340, 319] on p "Its probiotics and acids may aid natural detoxification" at bounding box center [439, 322] width 281 height 16
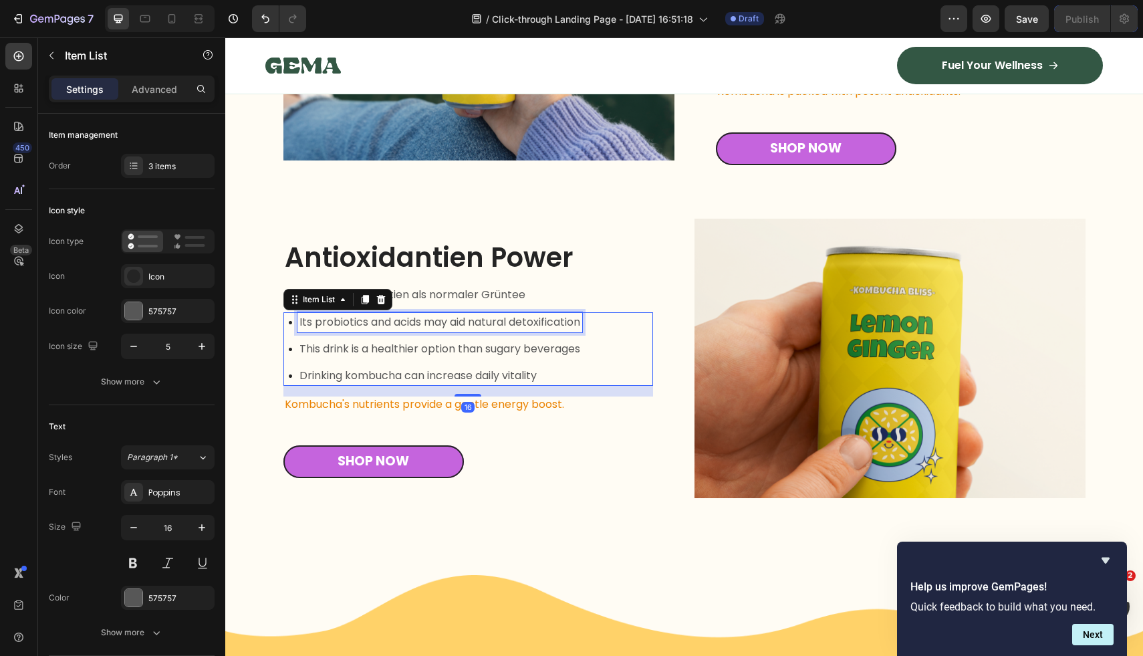
click at [340, 319] on p "Its probiotics and acids may aid natural detoxification" at bounding box center [439, 322] width 281 height 16
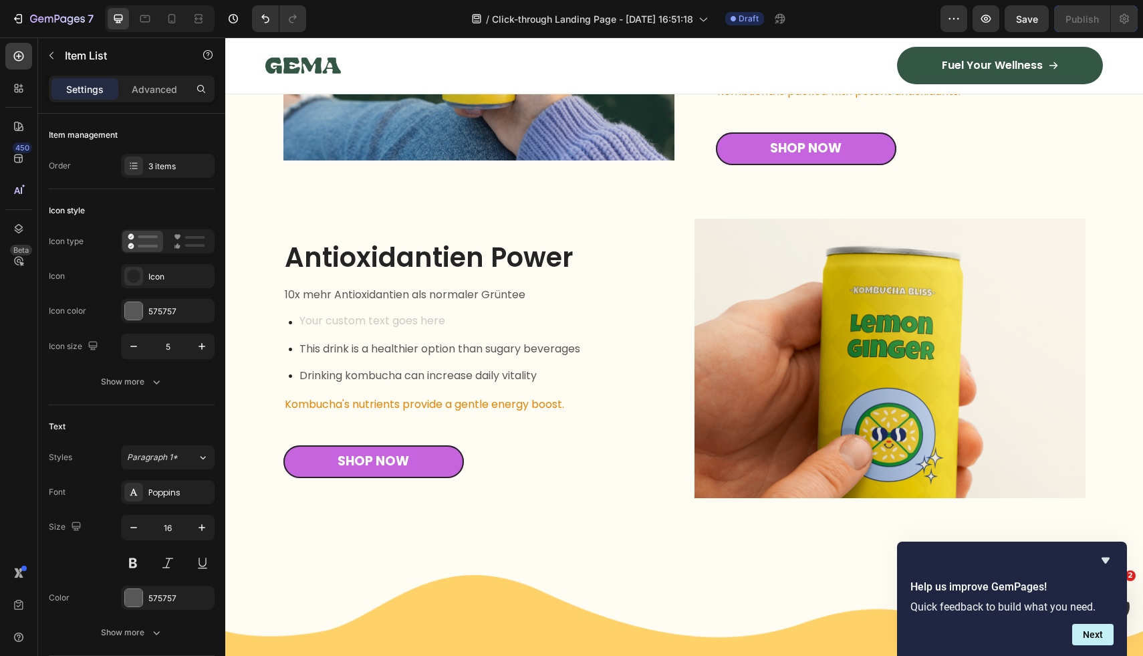
scroll to position [6163, 0]
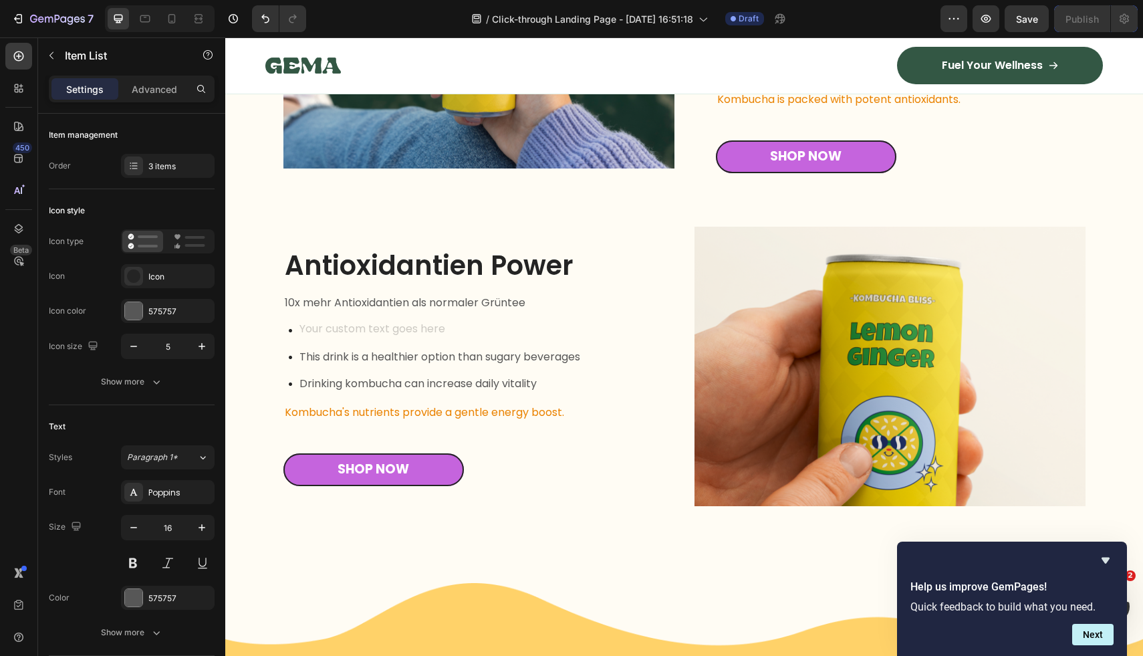
click at [290, 326] on div at bounding box center [435, 330] width 293 height 20
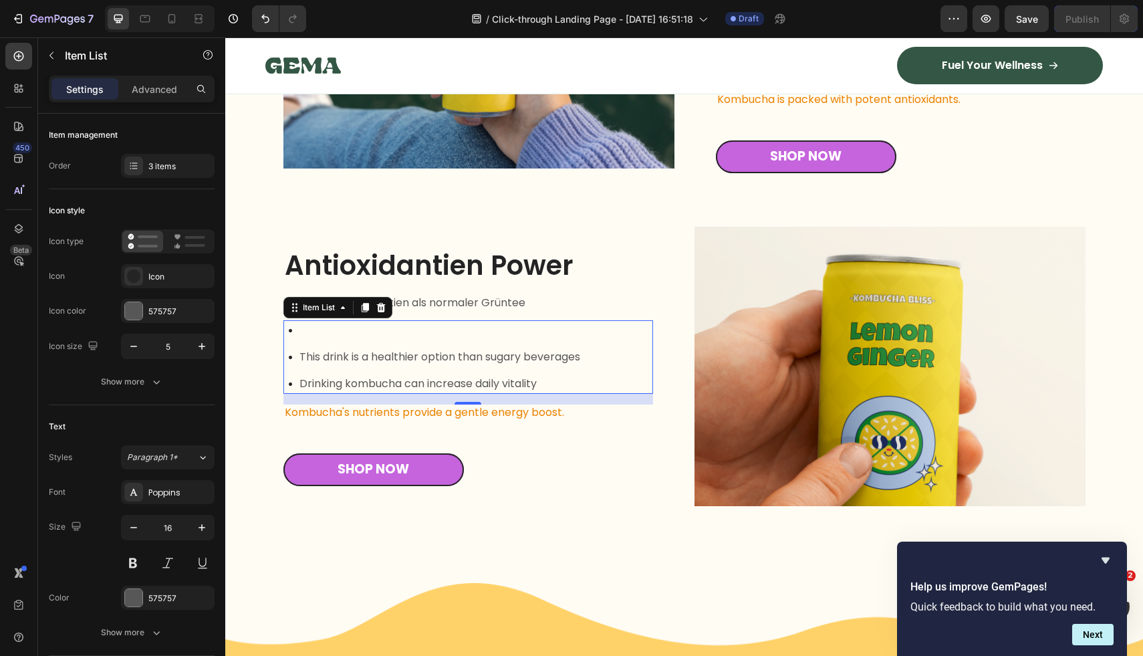
click at [293, 330] on div at bounding box center [435, 330] width 293 height 20
click at [291, 330] on div at bounding box center [435, 330] width 293 height 20
click at [314, 303] on div "Item List" at bounding box center [318, 307] width 37 height 12
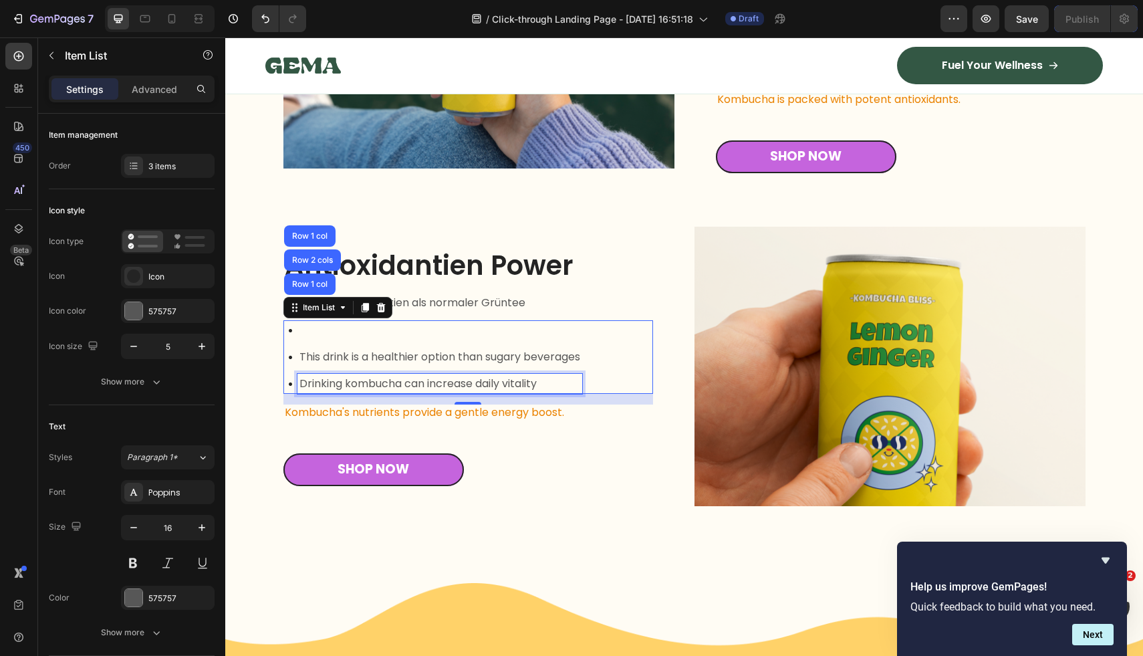
click at [359, 382] on p "Drinking kombucha can increase daily vitality" at bounding box center [439, 384] width 281 height 16
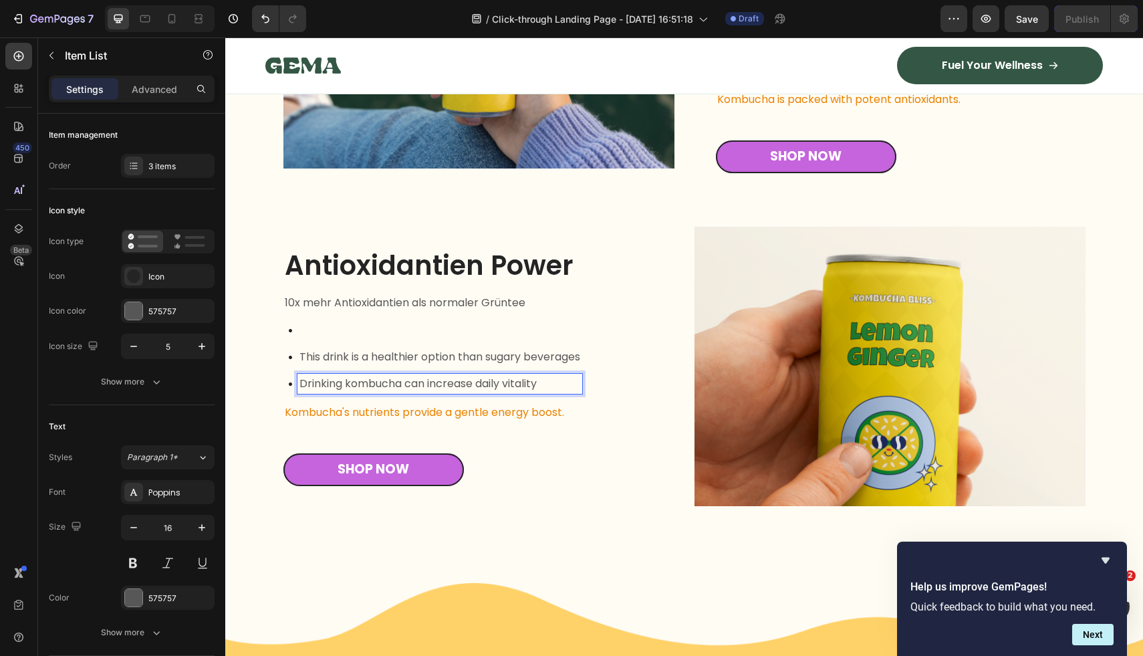
click at [349, 332] on p "Rich Text Editor. Editing area: main" at bounding box center [439, 330] width 281 height 16
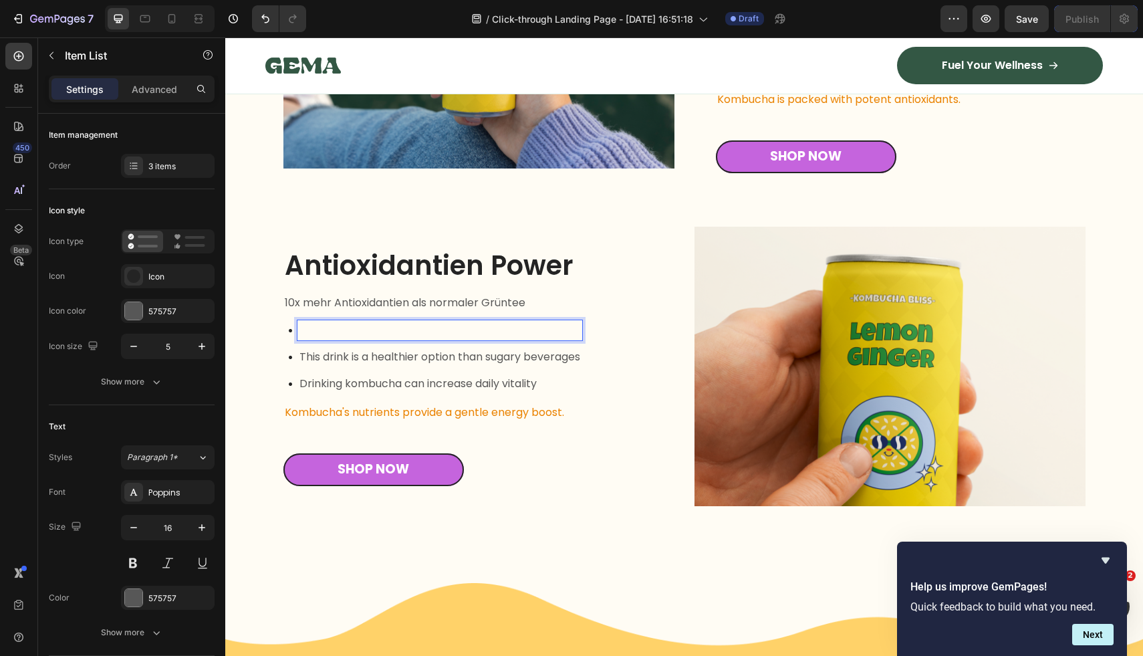
click at [349, 332] on p "Rich Text Editor. Editing area: main" at bounding box center [439, 330] width 281 height 16
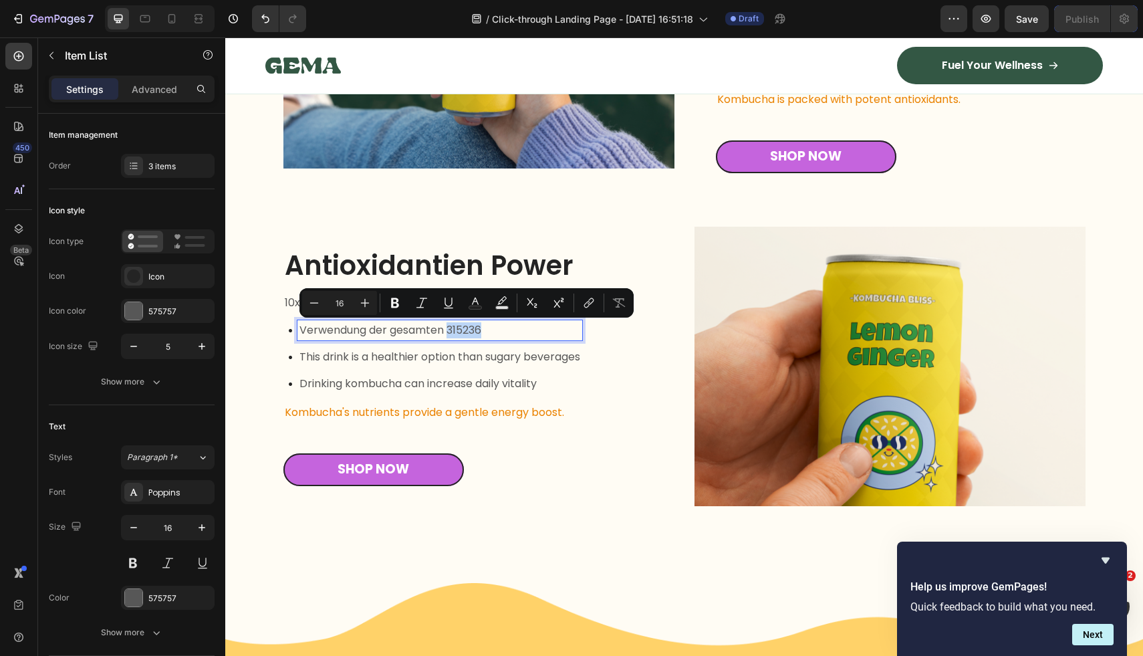
drag, startPoint x: 491, startPoint y: 325, endPoint x: 450, endPoint y: 326, distance: 41.5
click at [450, 326] on p "Verwendung der gesamten 315236" at bounding box center [439, 330] width 281 height 16
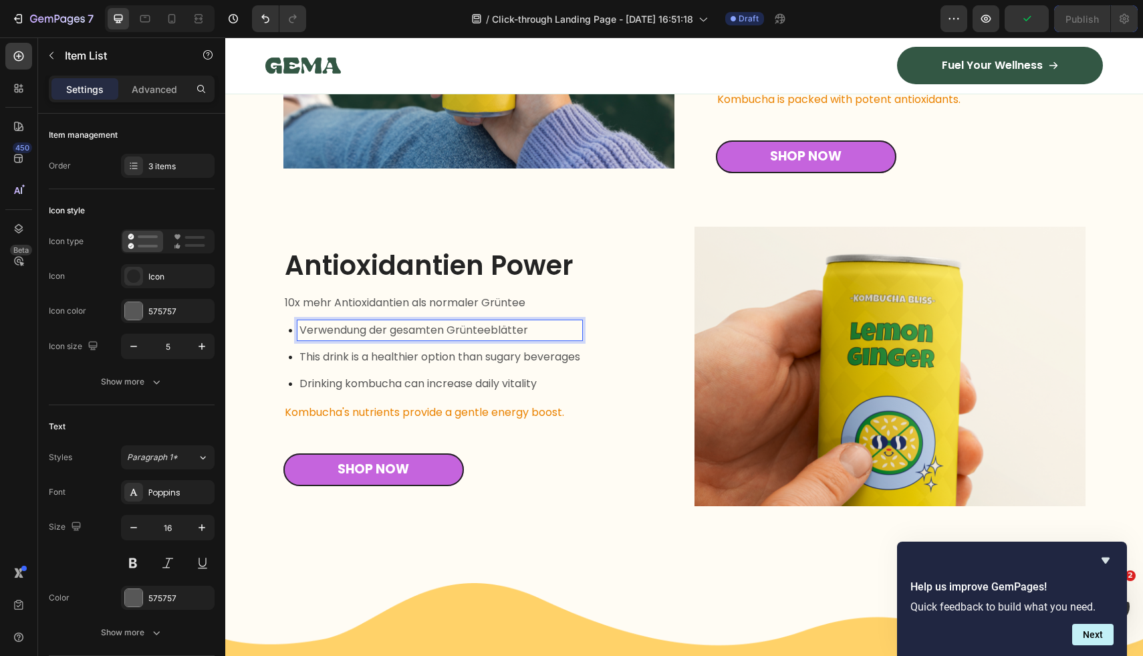
click at [449, 360] on p "This drink is a healthier option than sugary beverages" at bounding box center [439, 357] width 281 height 16
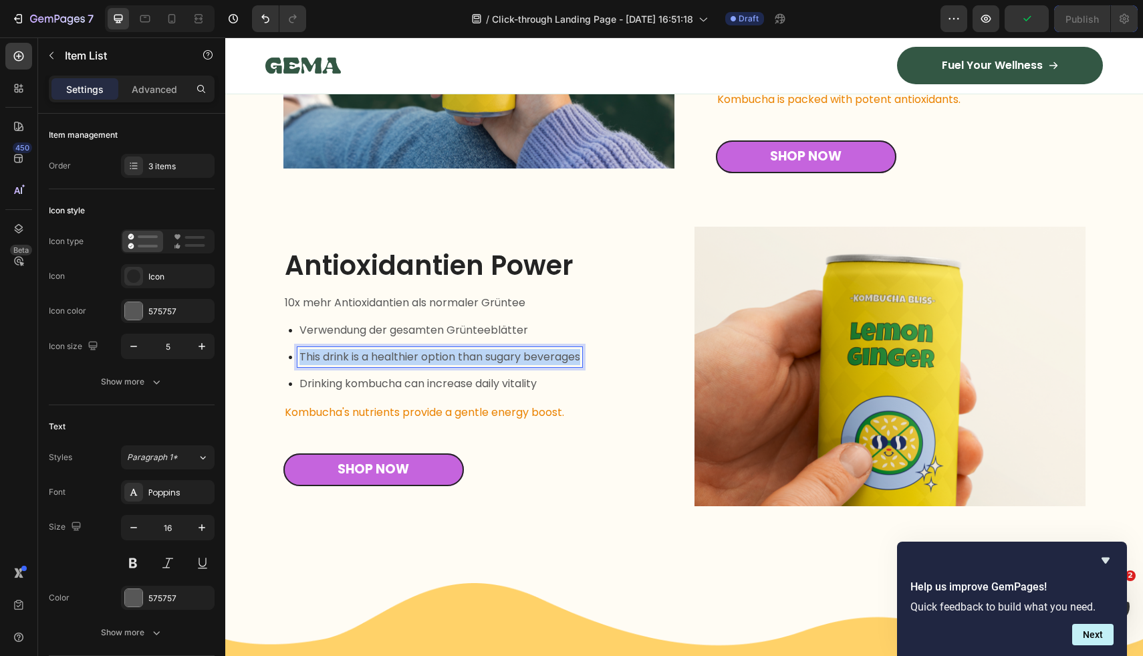
click at [449, 360] on p "This drink is a healthier option than sugary beverages" at bounding box center [439, 357] width 281 height 16
click at [403, 354] on p "hoher Gehalt an L-<Theanin" at bounding box center [417, 357] width 237 height 16
